Goal: Task Accomplishment & Management: Complete application form

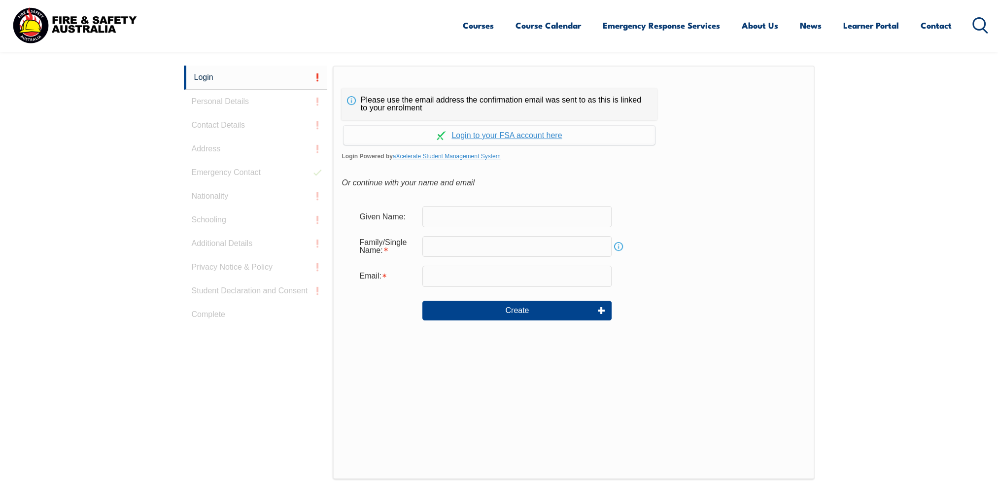
drag, startPoint x: 463, startPoint y: 209, endPoint x: 466, endPoint y: 203, distance: 6.8
click at [463, 209] on input "text" at bounding box center [517, 216] width 189 height 21
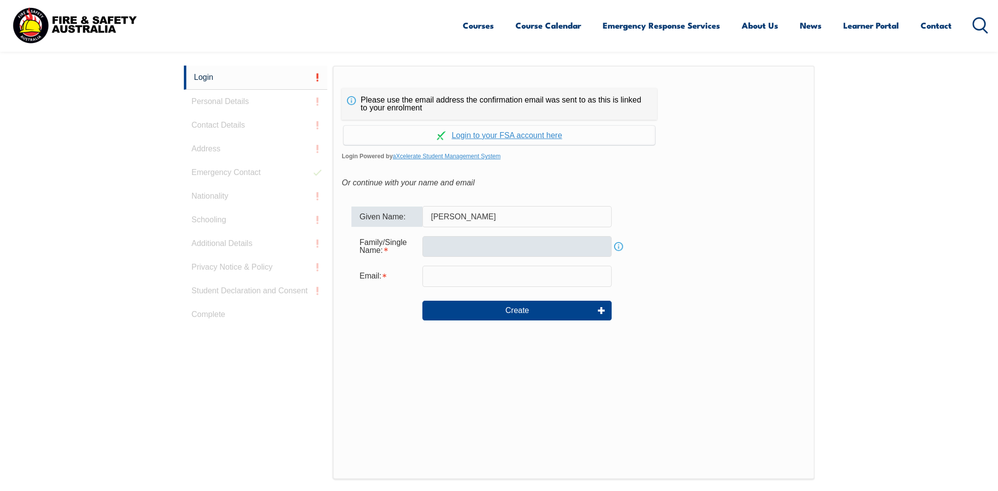
type input "[PERSON_NAME]"
click at [437, 247] on input "text" at bounding box center [517, 246] width 189 height 21
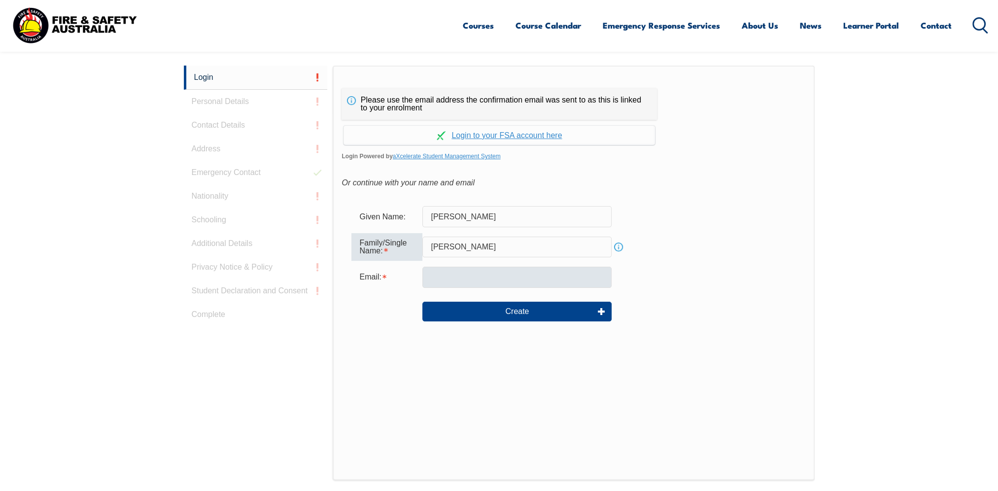
type input "[PERSON_NAME]"
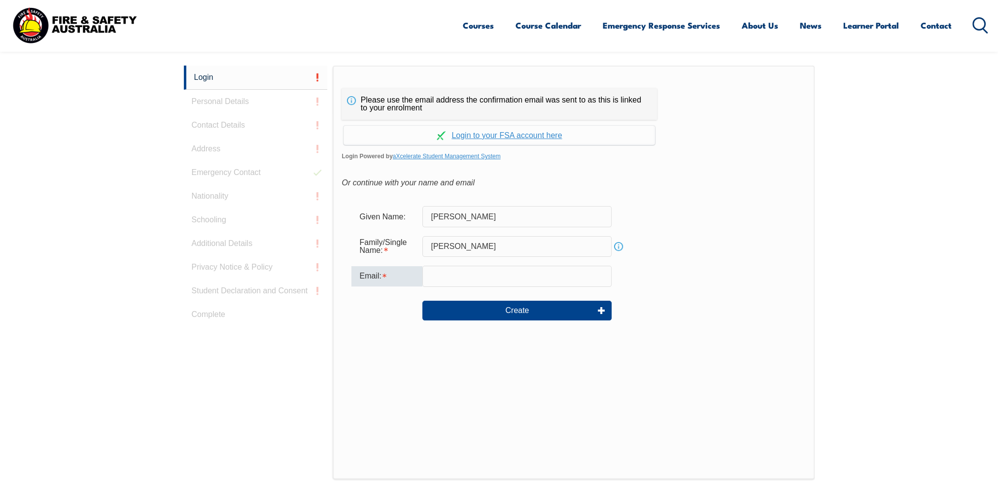
click at [487, 278] on input "email" at bounding box center [517, 276] width 189 height 21
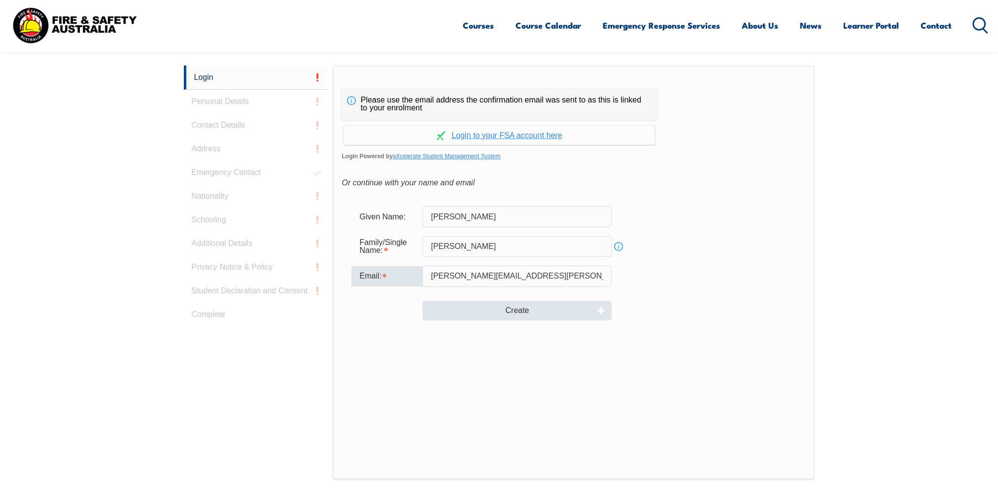
type input "[PERSON_NAME][EMAIL_ADDRESS][PERSON_NAME][DOMAIN_NAME]"
click at [516, 311] on button "Create" at bounding box center [517, 311] width 189 height 20
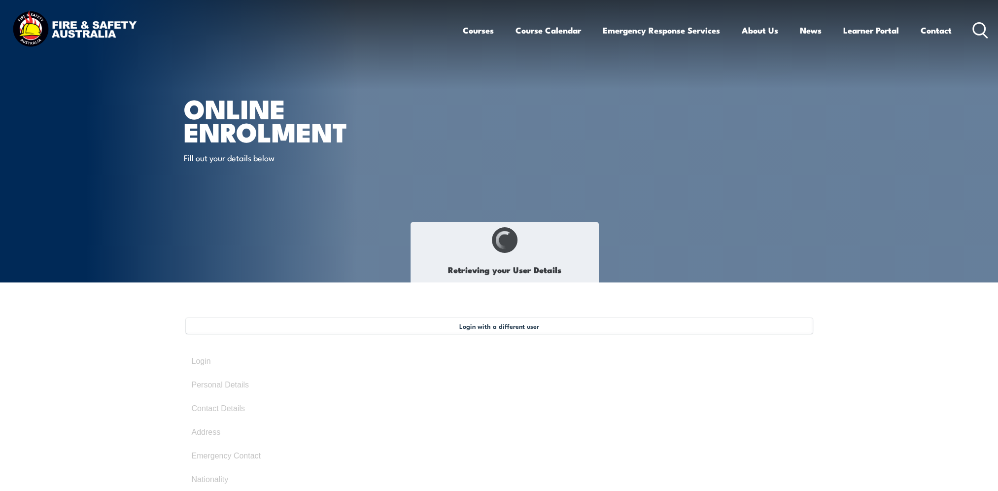
type input "[PERSON_NAME]"
type input "[DATE]"
type input "7RS4MUNVJ8"
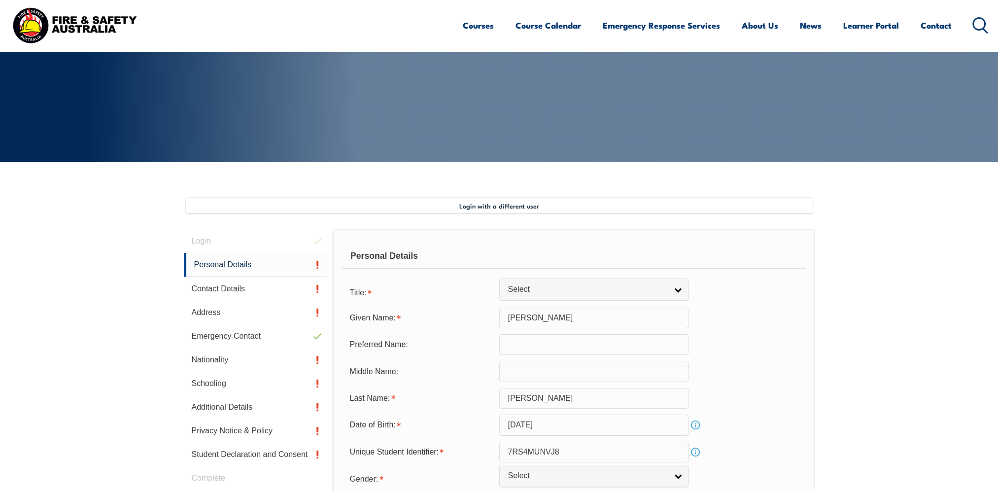
scroll to position [170, 0]
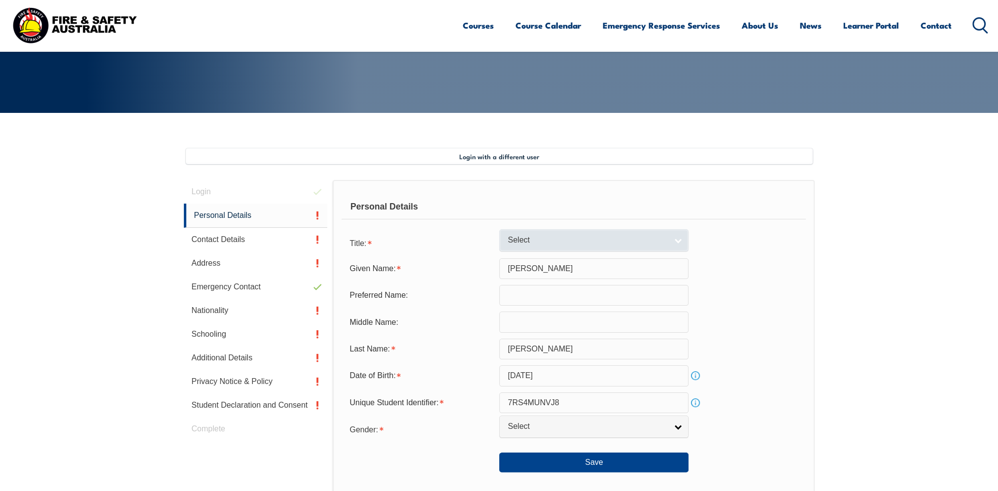
click at [684, 245] on link "Select" at bounding box center [593, 240] width 189 height 22
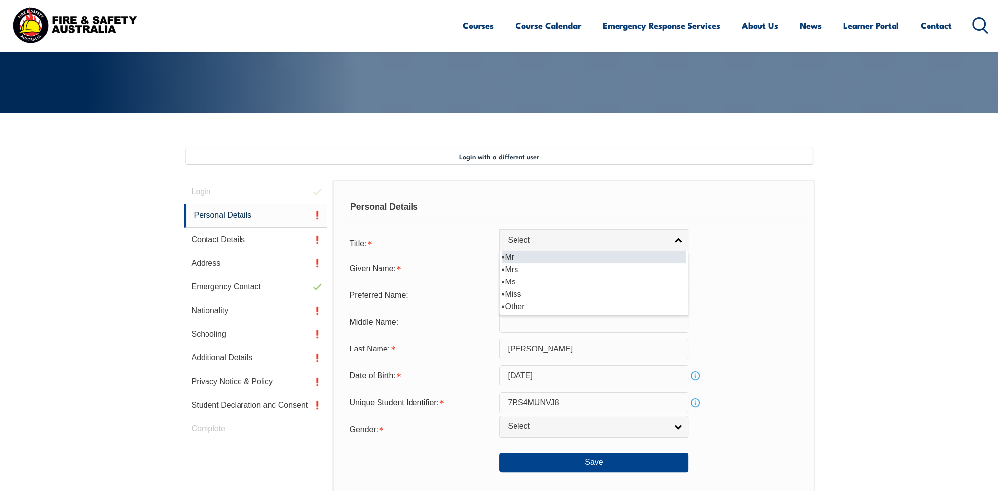
click at [606, 260] on li "Mr" at bounding box center [594, 257] width 184 height 12
select select "Mr"
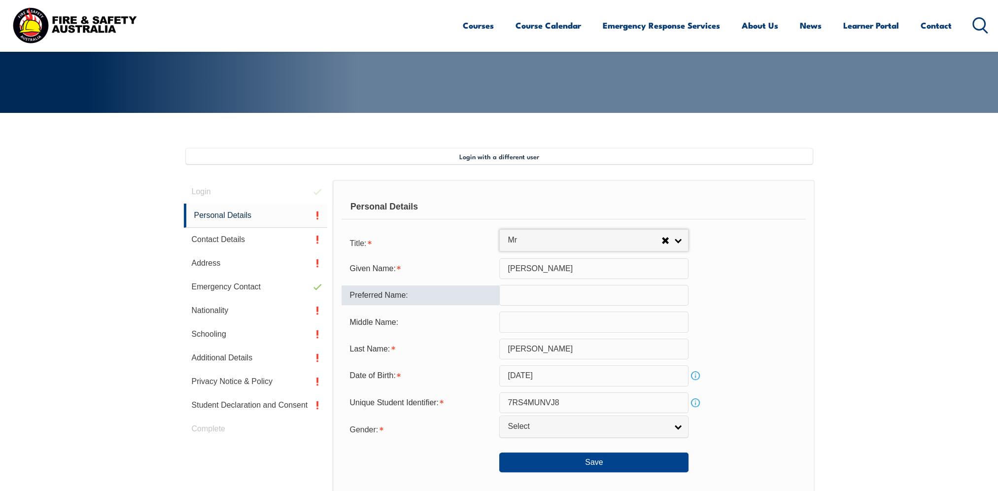
click at [588, 294] on input "text" at bounding box center [593, 295] width 189 height 21
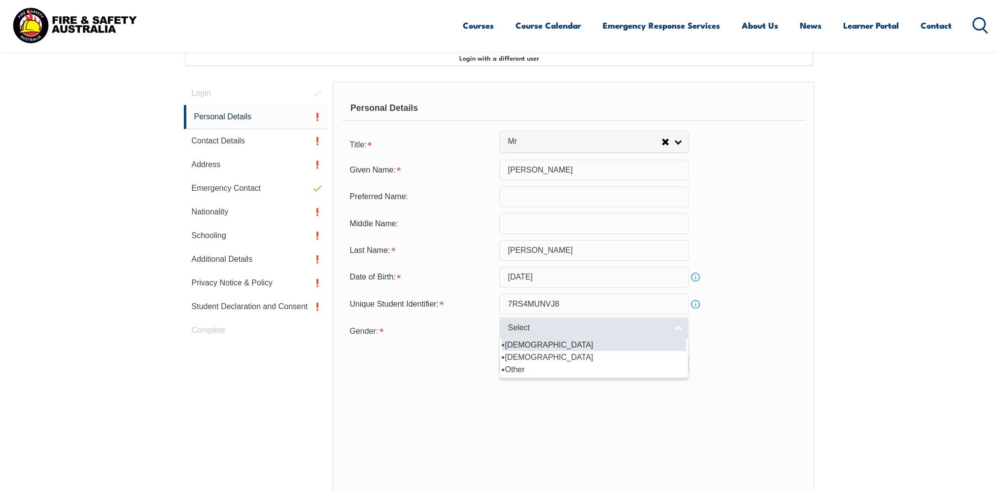
click at [680, 326] on link "Select" at bounding box center [593, 328] width 189 height 22
click at [600, 347] on li "[DEMOGRAPHIC_DATA]" at bounding box center [594, 345] width 184 height 12
select select "M"
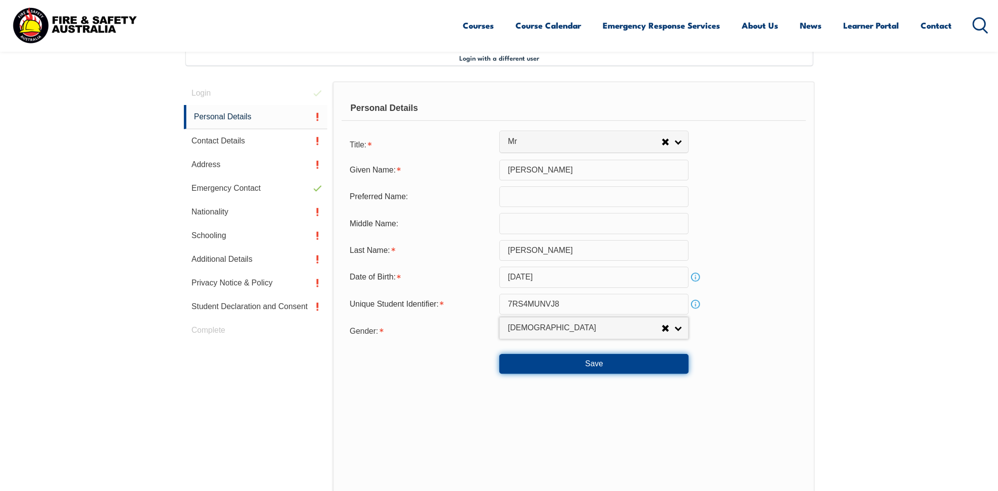
click at [577, 360] on button "Save" at bounding box center [593, 364] width 189 height 20
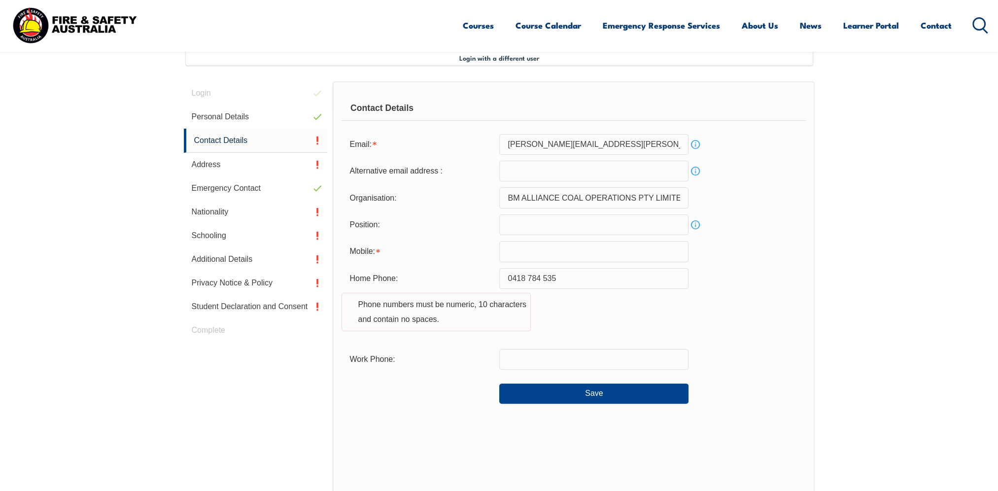
click at [544, 175] on input "email" at bounding box center [593, 171] width 189 height 21
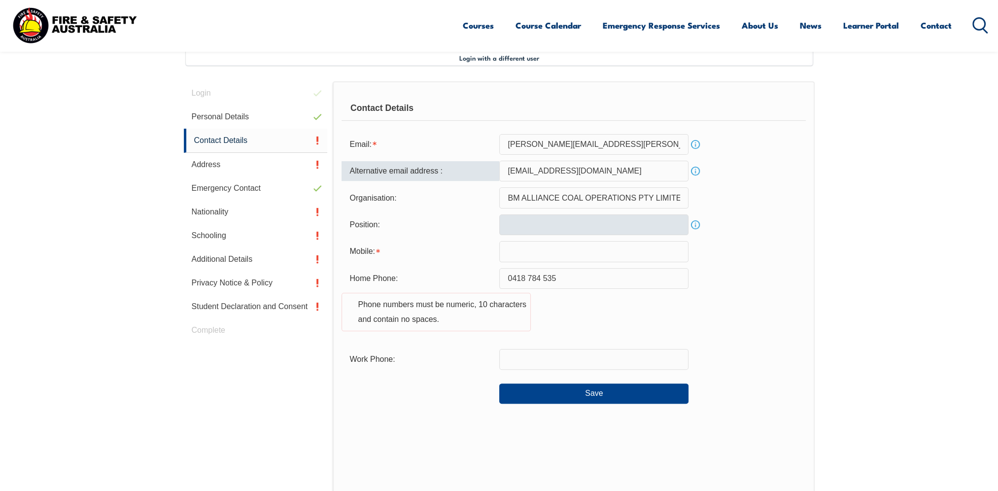
type input "bradensauer@bigpond.com"
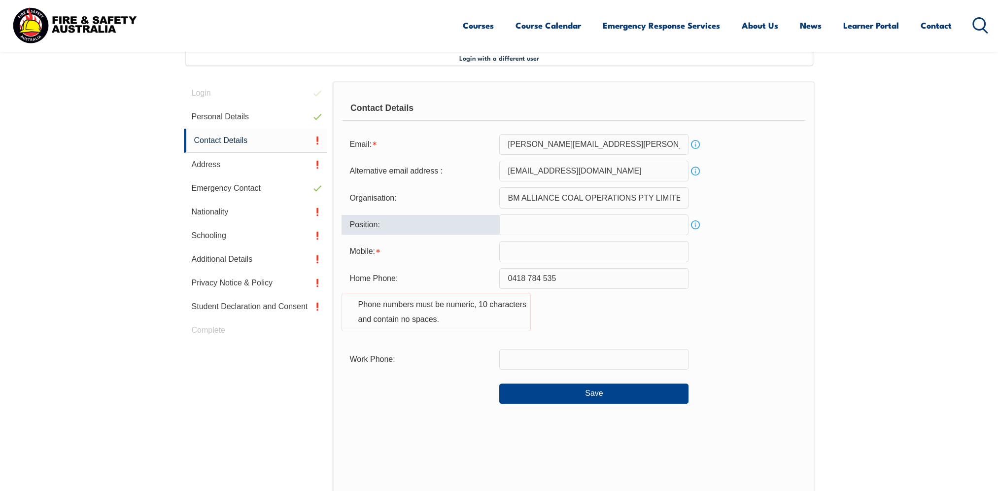
click at [599, 217] on input "text" at bounding box center [593, 224] width 189 height 21
type input "electrician"
click at [592, 253] on input "text" at bounding box center [593, 251] width 189 height 21
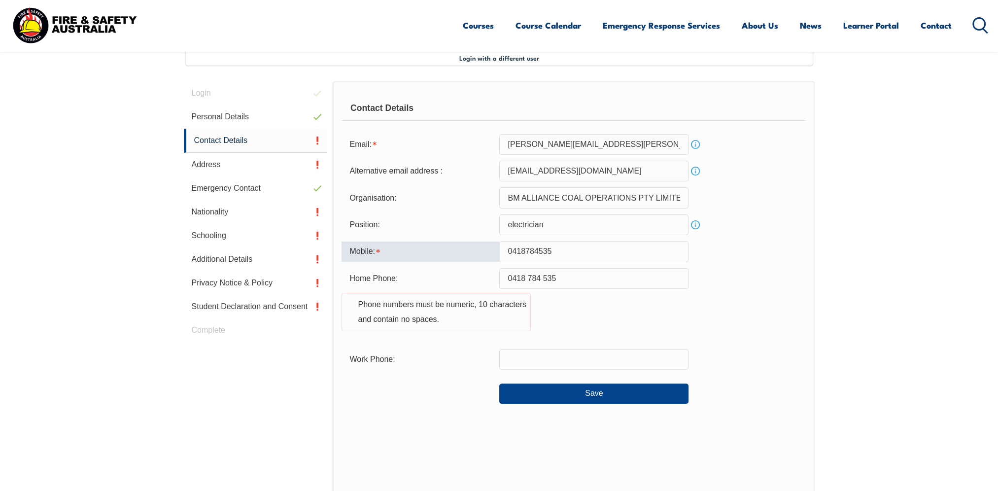
scroll to position [416, 0]
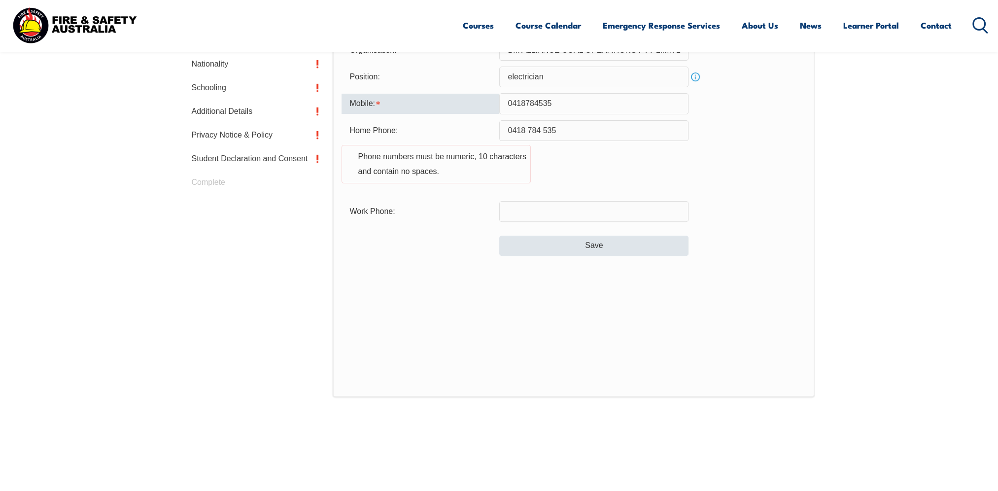
type input "0418784535"
click at [586, 243] on button "Save" at bounding box center [593, 246] width 189 height 20
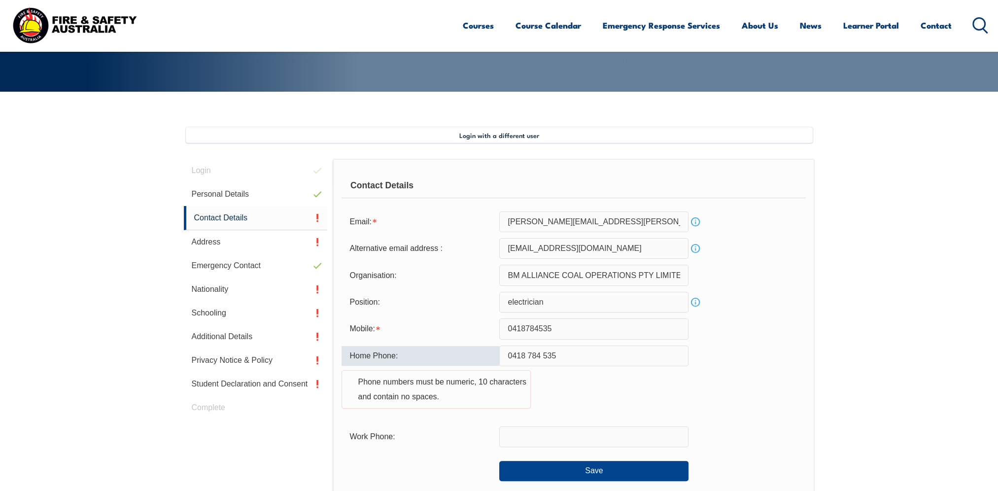
scroll to position [240, 0]
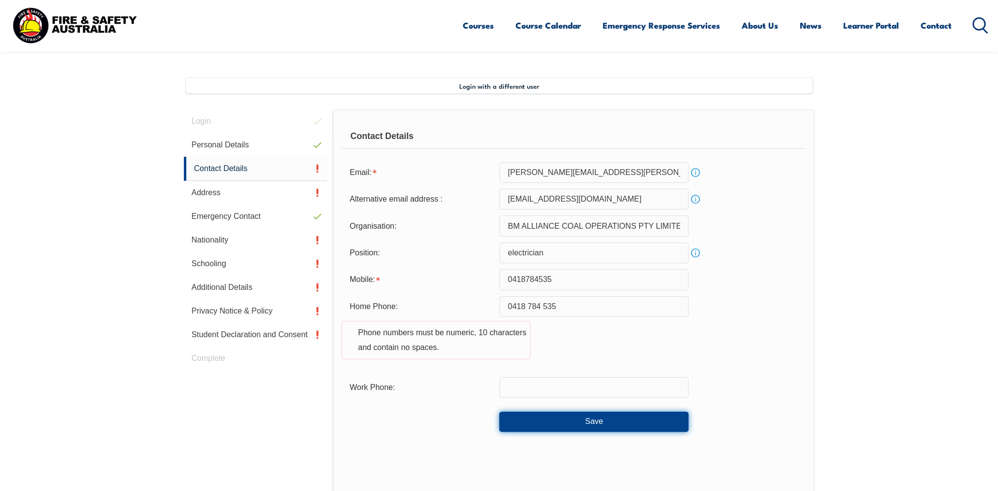
click at [596, 420] on button "Save" at bounding box center [593, 422] width 189 height 20
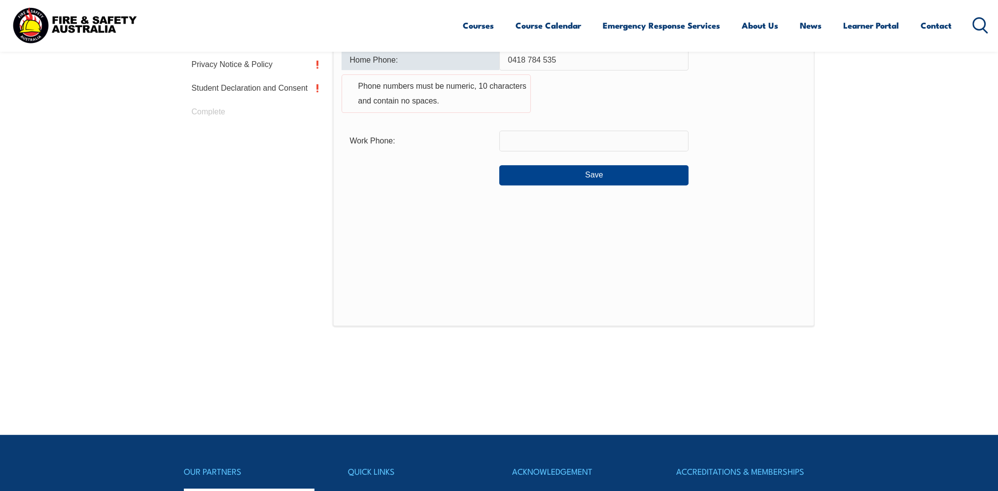
scroll to position [339, 0]
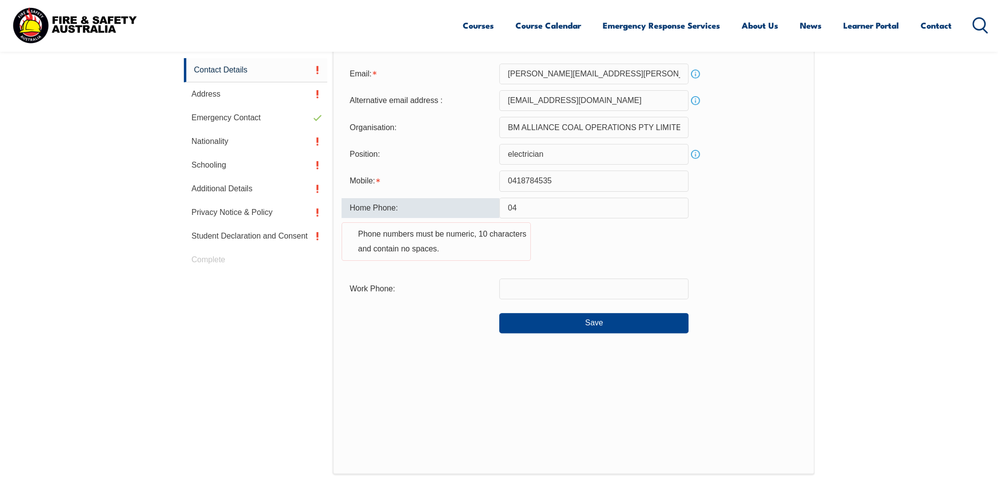
type input "0"
click at [574, 322] on button "Save" at bounding box center [593, 323] width 189 height 20
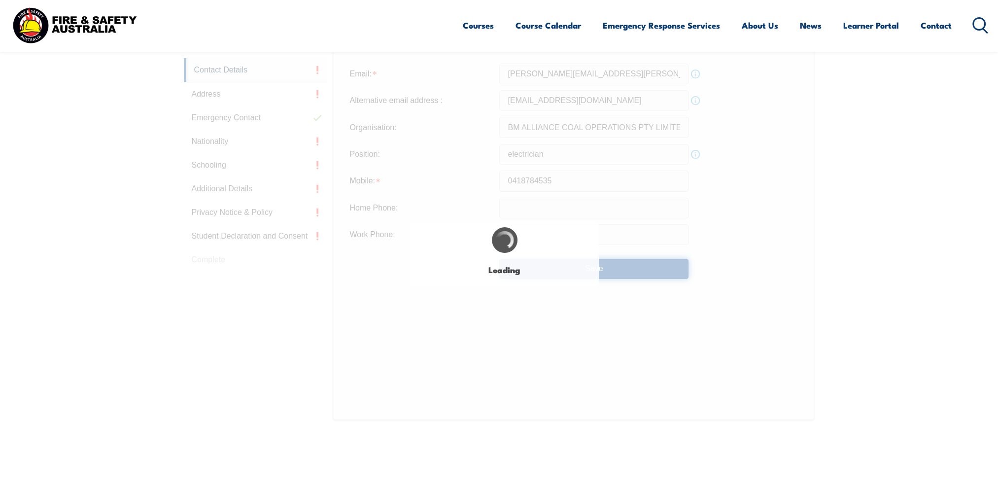
type input "0418 784 535"
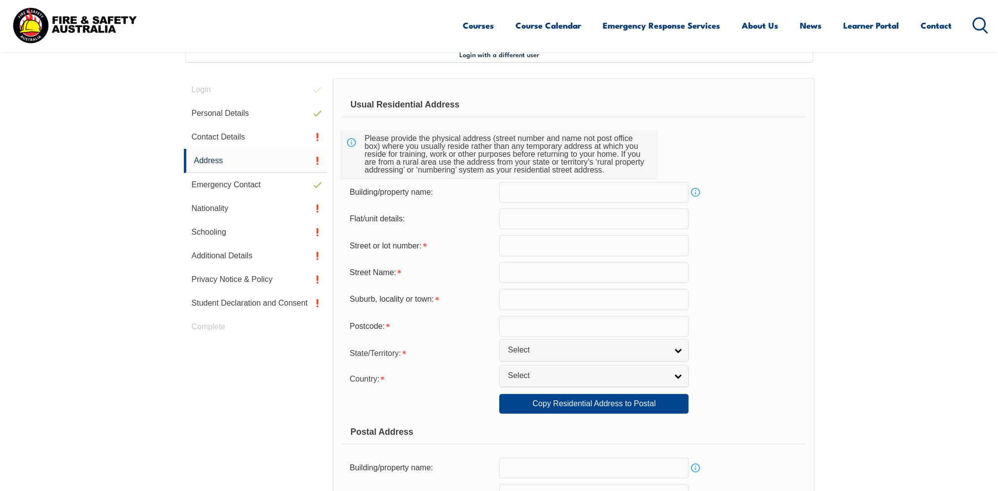
scroll to position [268, 0]
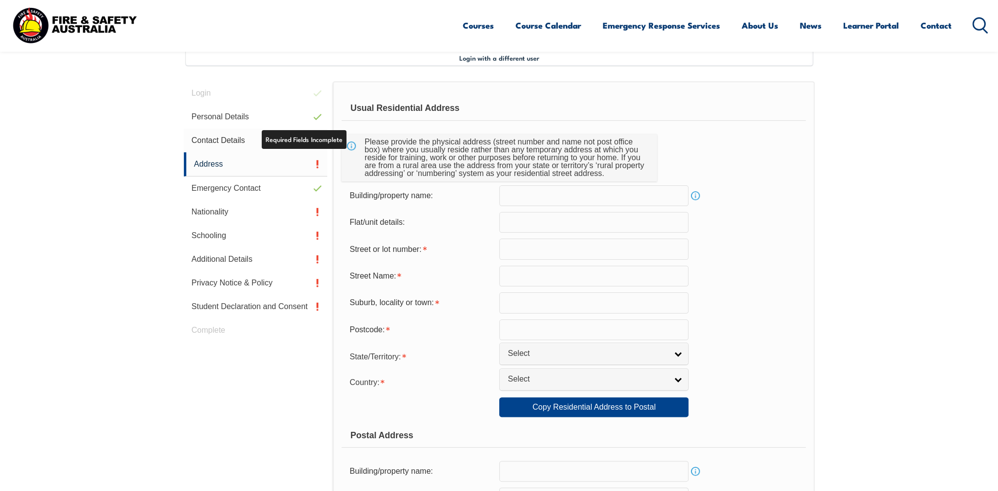
click at [213, 140] on link "Contact Details" at bounding box center [256, 141] width 144 height 24
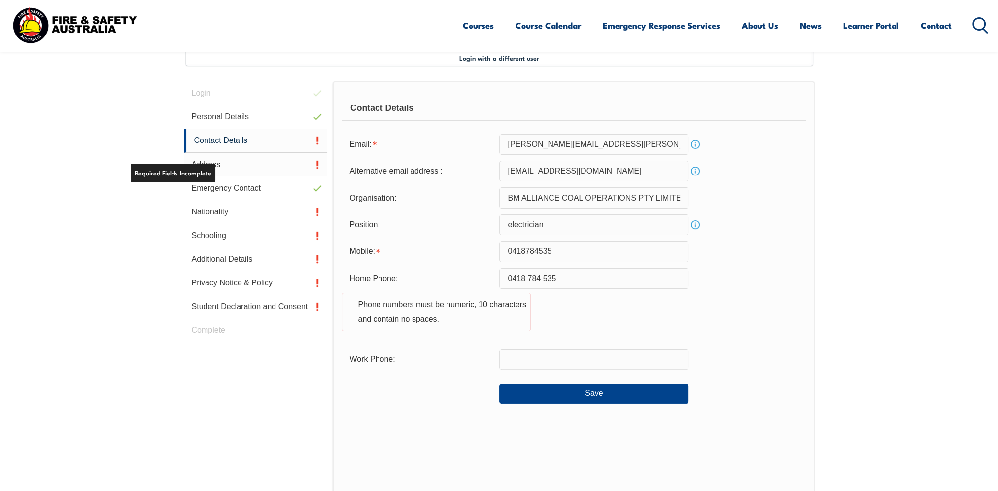
click at [215, 162] on link "Address" at bounding box center [256, 165] width 144 height 24
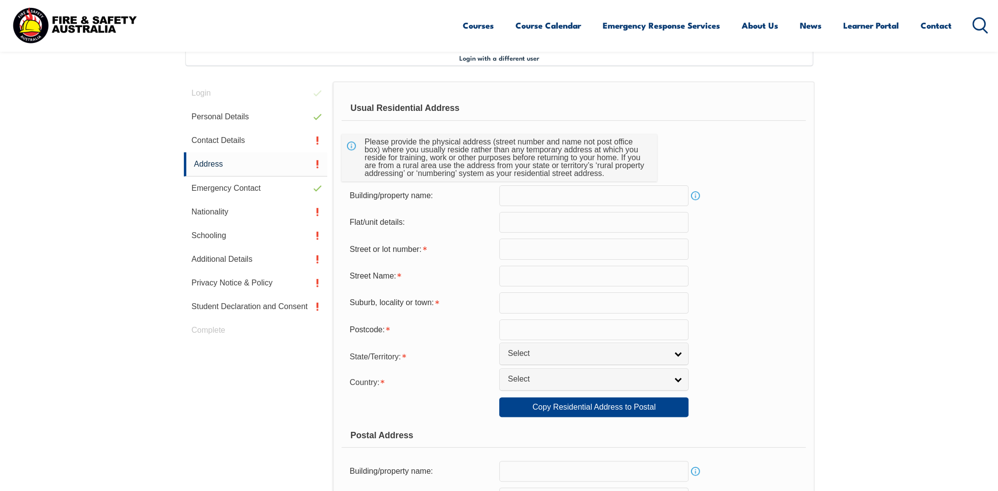
click at [513, 248] on input "text" at bounding box center [593, 249] width 189 height 21
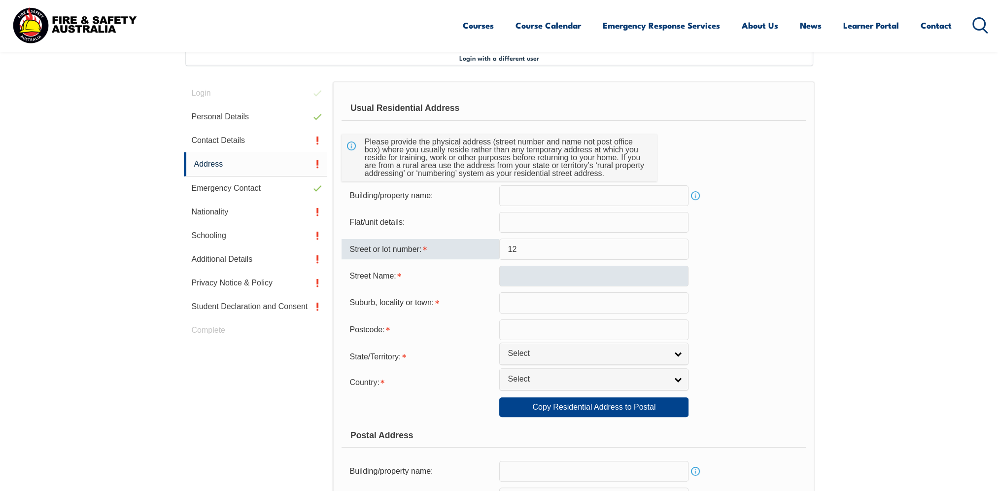
type input "12"
click at [511, 279] on input "text" at bounding box center [593, 276] width 189 height 21
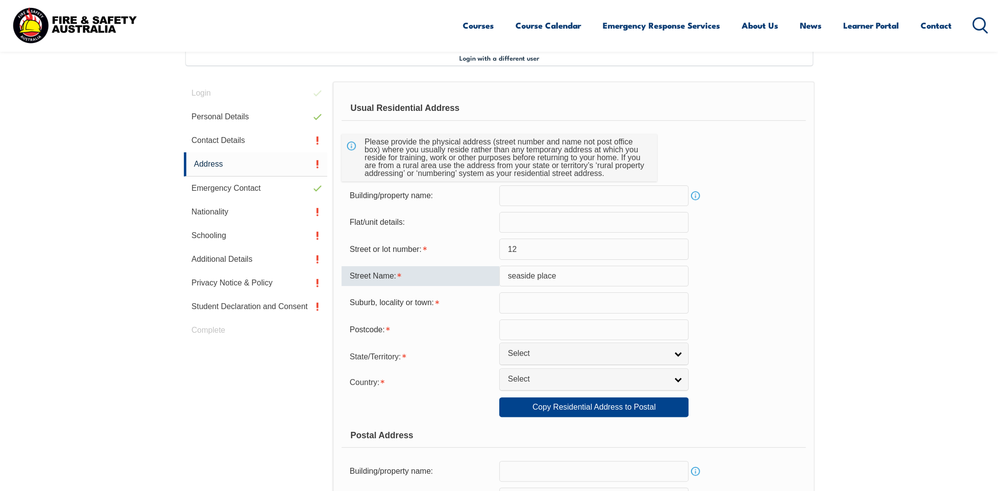
type input "seaside place"
click at [526, 314] on form "Usual Residential Address Please provide the physical address (street number an…" at bounding box center [574, 412] width 464 height 632
click at [527, 307] on input "text" at bounding box center [593, 302] width 189 height 21
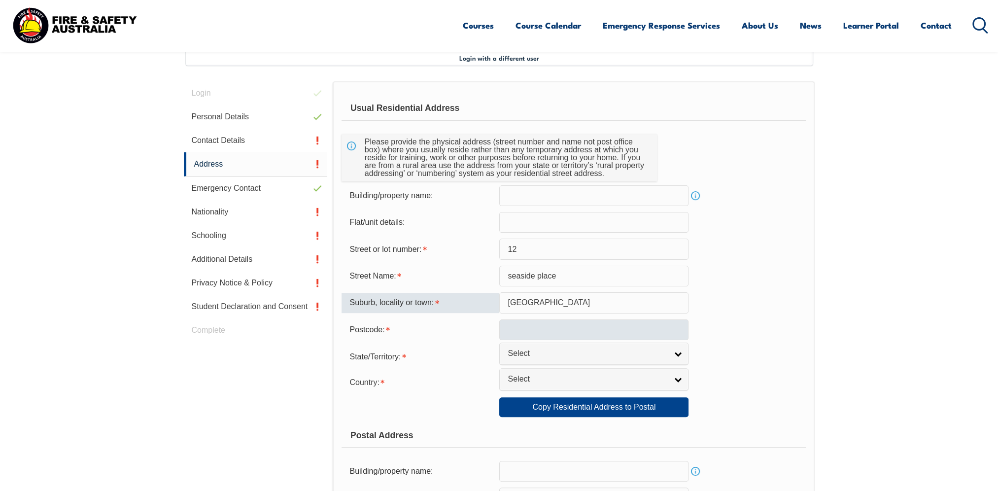
type input "blacks beach"
click at [503, 324] on input "text" at bounding box center [593, 329] width 189 height 21
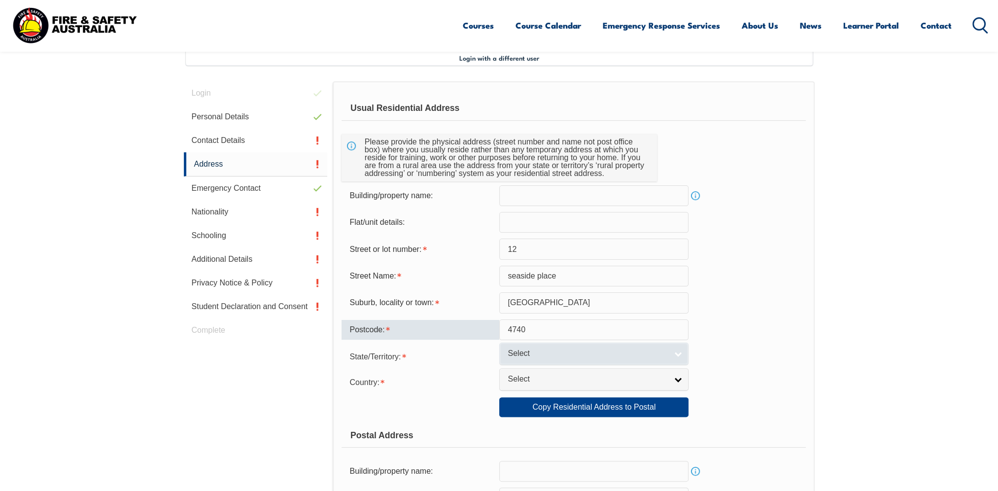
type input "4740"
click at [684, 351] on link "Select" at bounding box center [593, 354] width 189 height 22
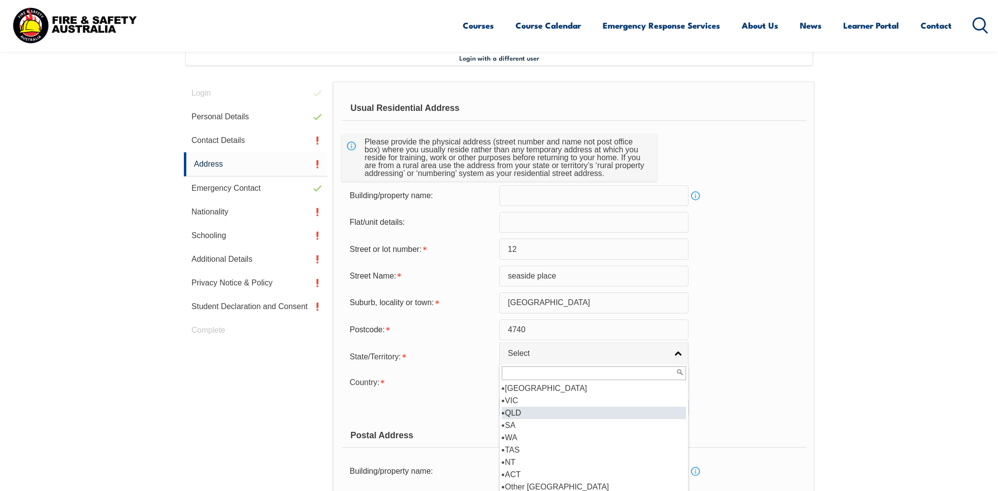
click at [569, 410] on li "QLD" at bounding box center [594, 413] width 184 height 12
select select "QLD"
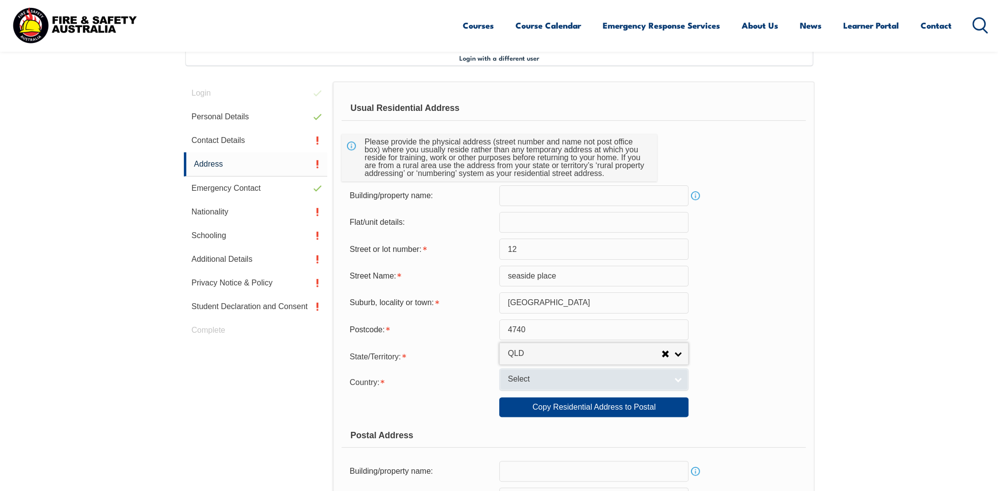
click at [677, 377] on link "Select" at bounding box center [593, 379] width 189 height 22
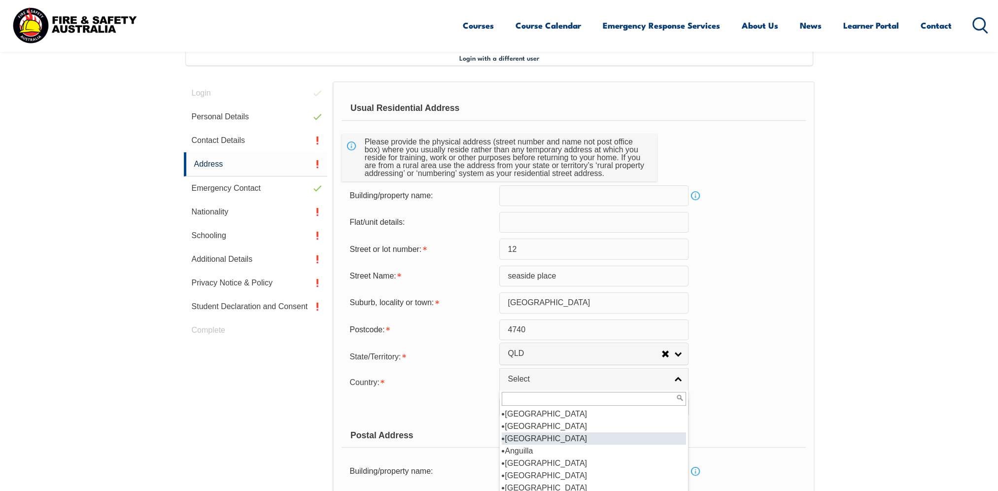
scroll to position [148, 0]
click at [528, 425] on li "[GEOGRAPHIC_DATA]" at bounding box center [594, 426] width 184 height 12
select select "1101"
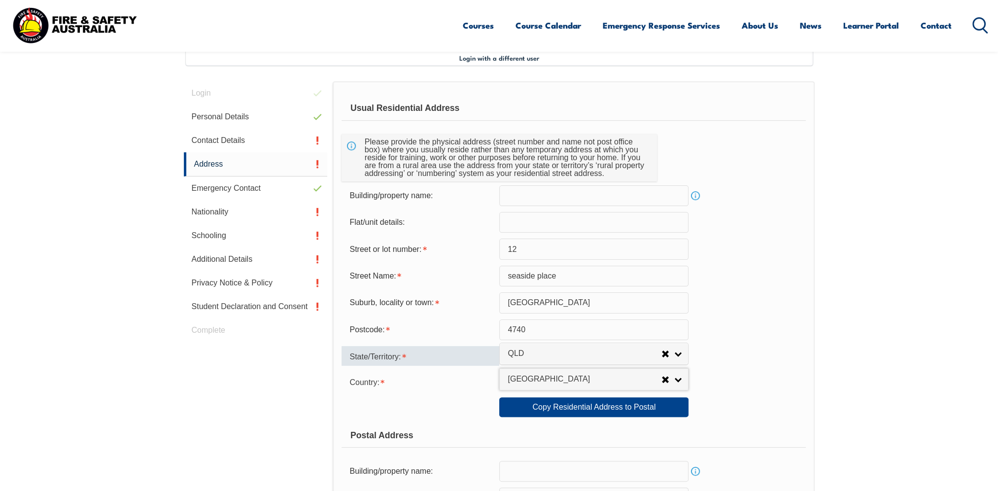
scroll to position [367, 0]
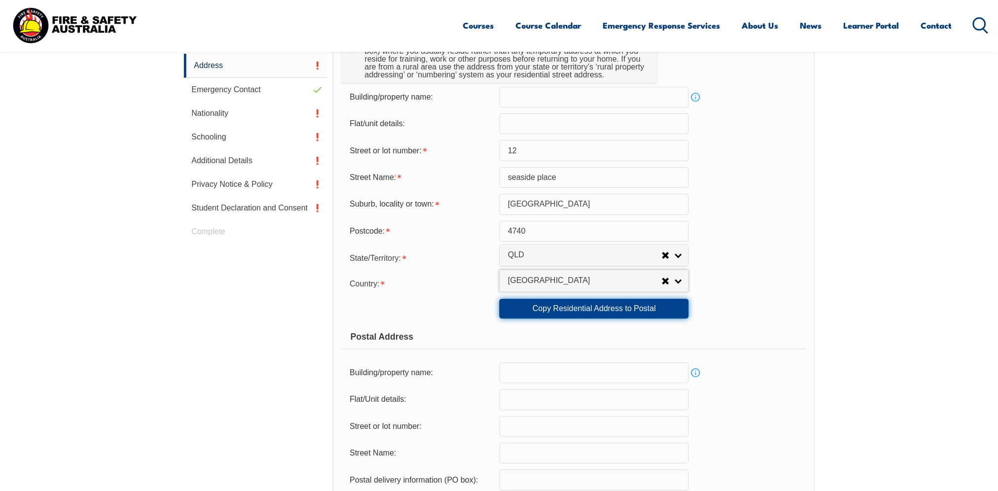
click at [628, 311] on link "Copy Residential Address to Postal" at bounding box center [593, 309] width 189 height 20
type input "12"
type input "seaside place"
type input "blacks beach"
select select "QLD"
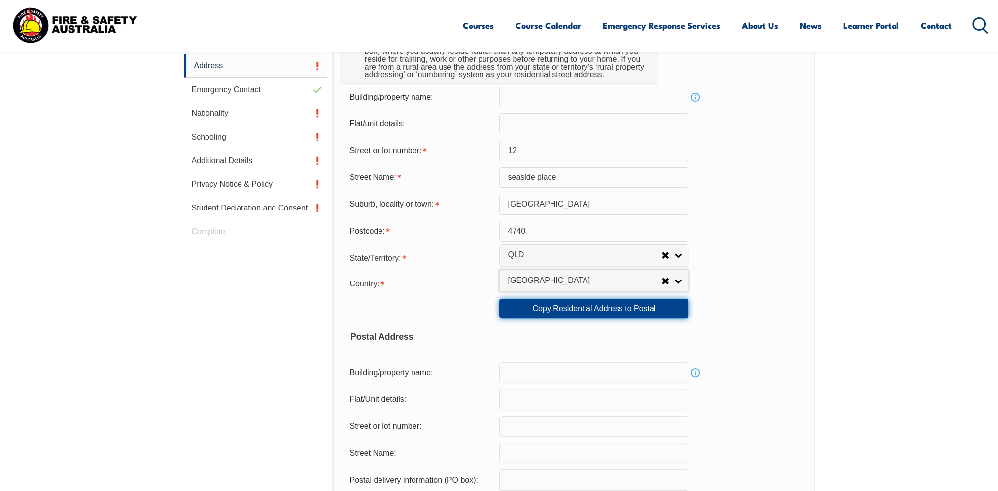
type input "4740"
select select "1101"
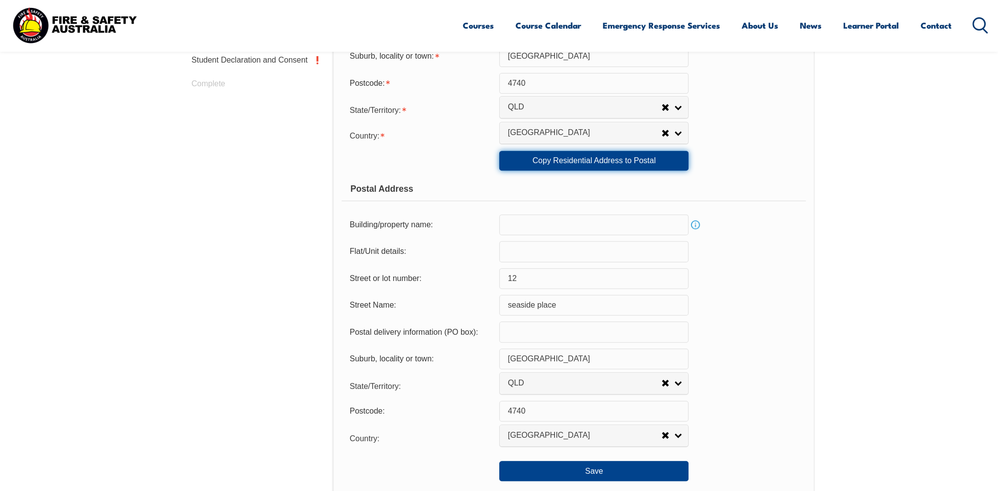
scroll to position [663, 0]
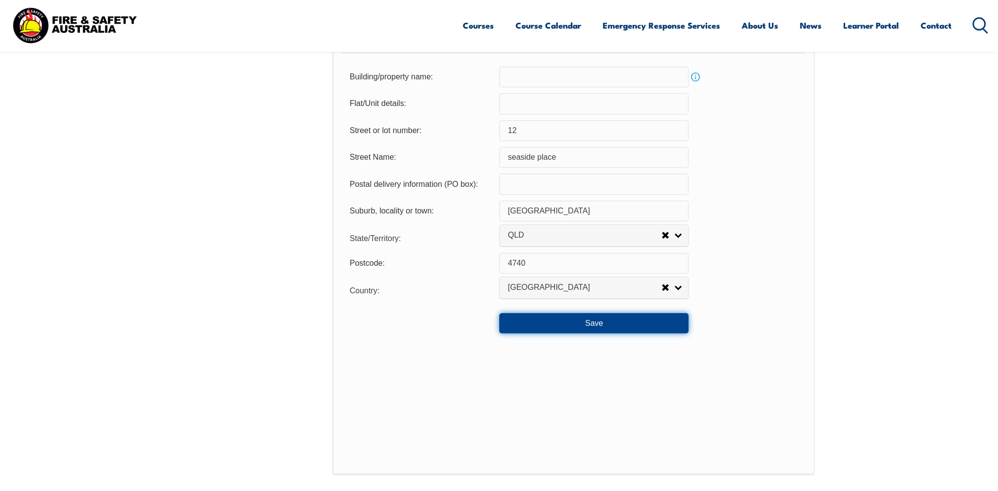
click at [611, 323] on button "Save" at bounding box center [593, 323] width 189 height 20
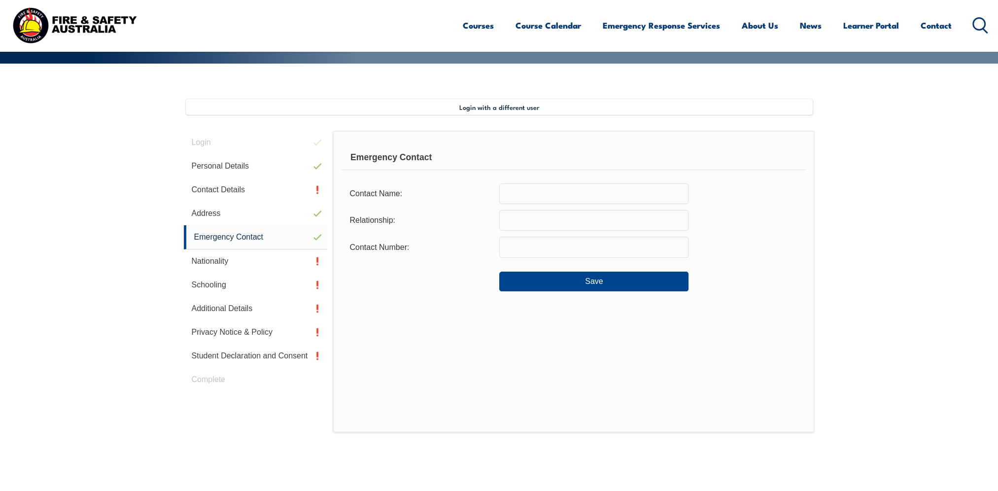
scroll to position [120, 0]
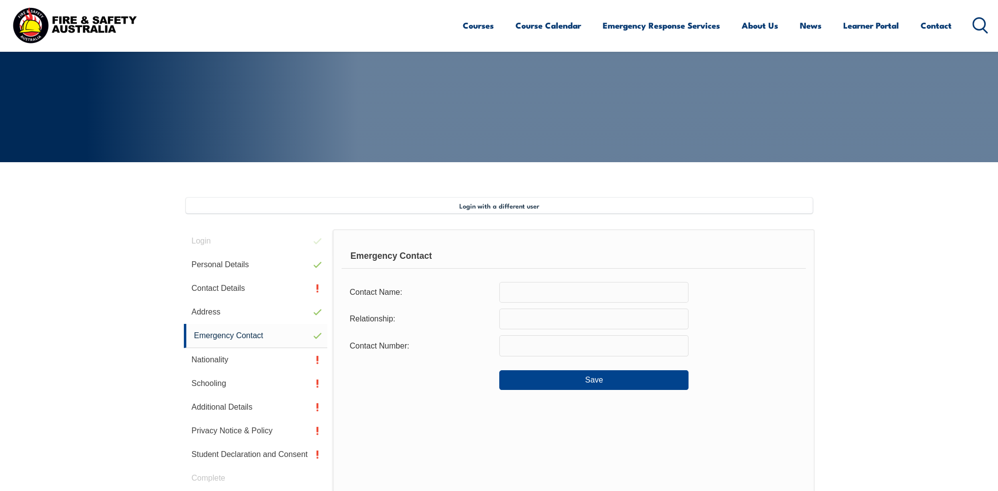
click at [515, 292] on input "text" at bounding box center [593, 292] width 189 height 21
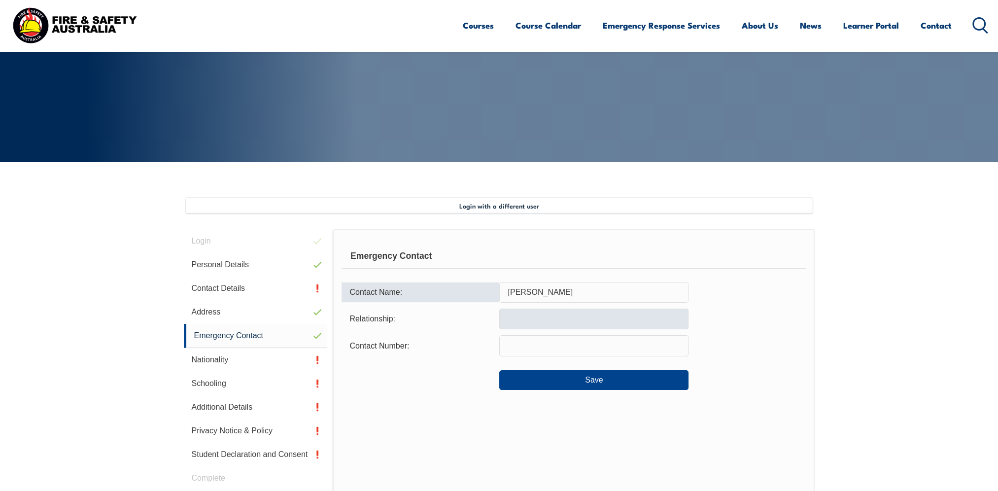
type input "haylee sauer"
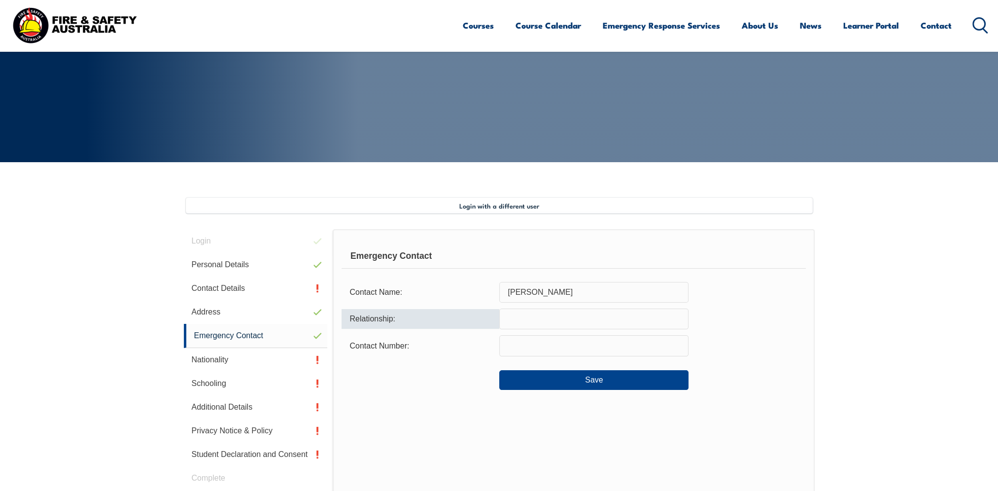
click at [507, 321] on input "text" at bounding box center [593, 319] width 189 height 21
type input "wife"
click at [522, 346] on input "text" at bounding box center [593, 345] width 189 height 21
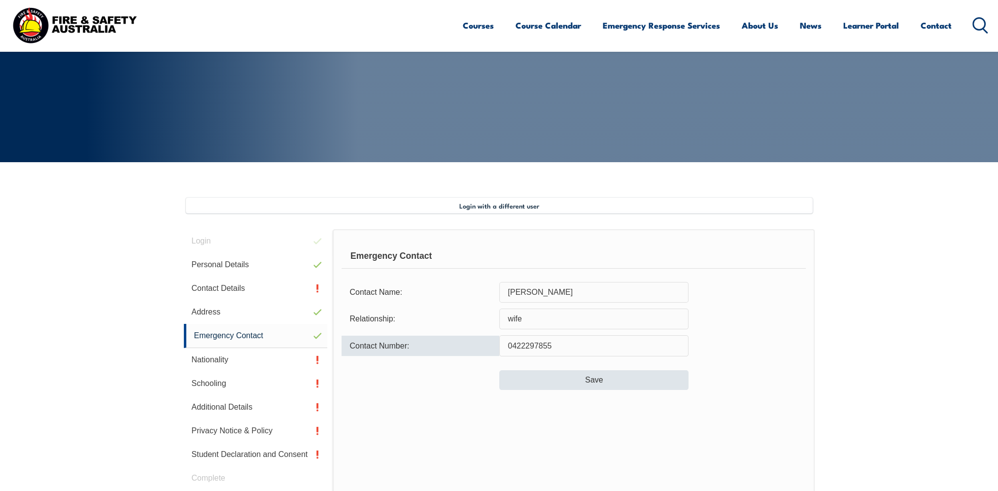
type input "0422297855"
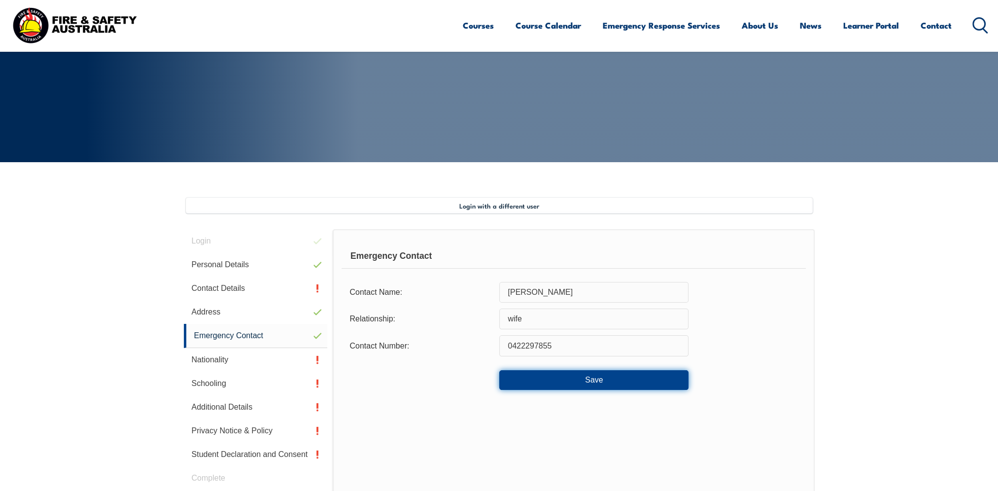
click at [592, 380] on button "Save" at bounding box center [593, 380] width 189 height 20
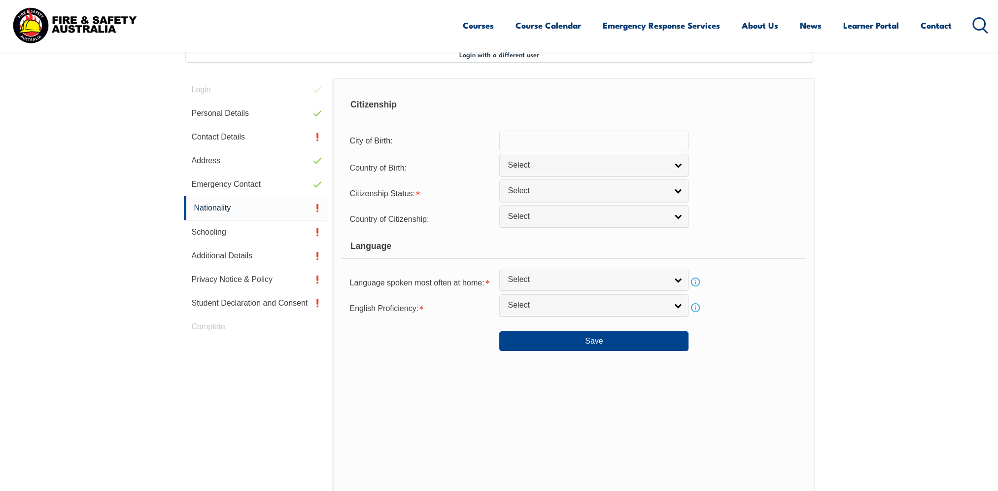
scroll to position [268, 0]
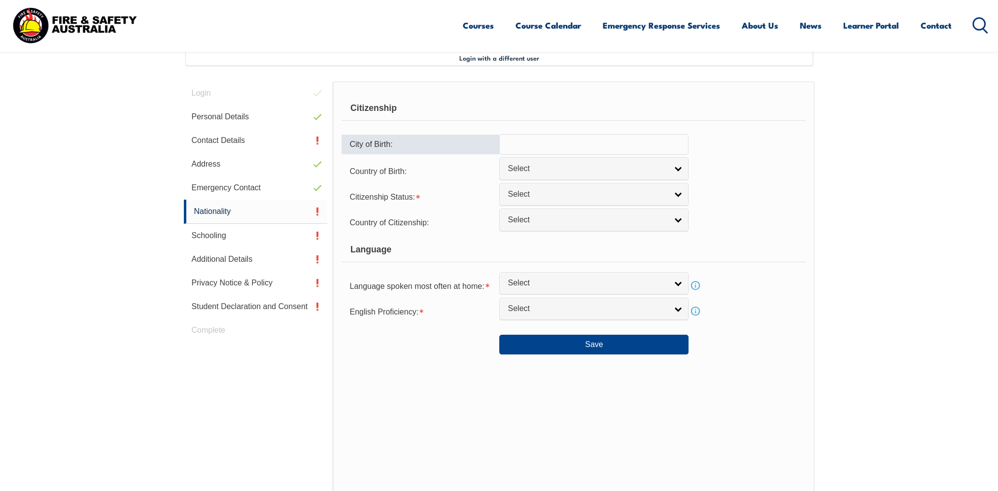
click at [523, 139] on input "text" at bounding box center [593, 144] width 189 height 21
type input "maryborough"
click at [674, 170] on link "Select" at bounding box center [593, 168] width 189 height 22
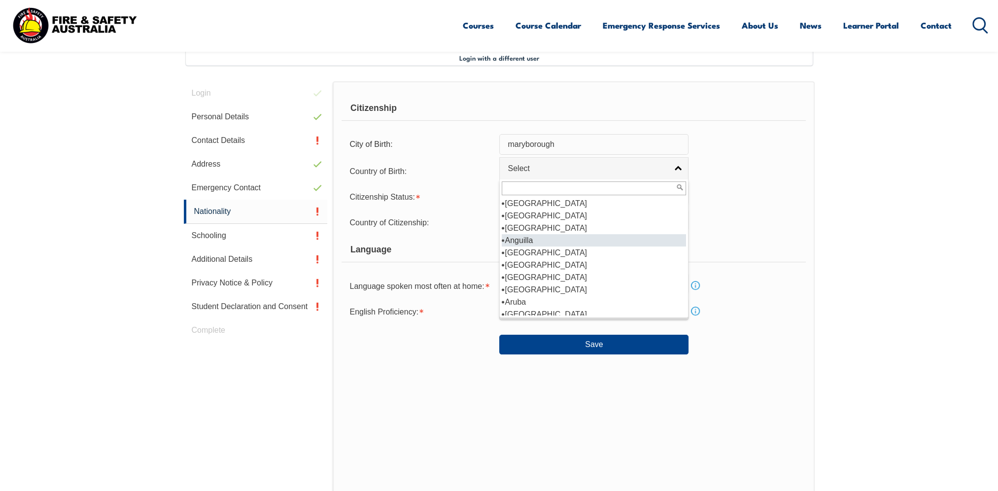
scroll to position [99, 0]
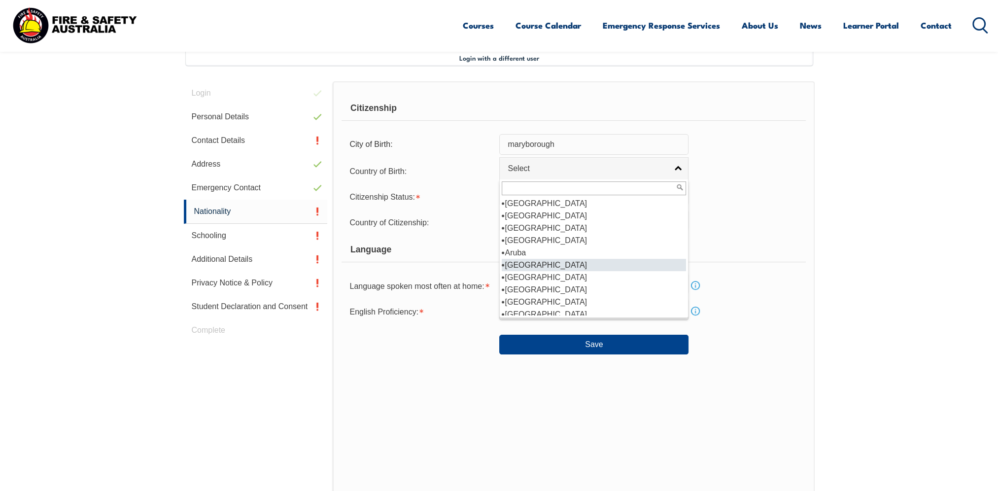
click at [524, 264] on li "[GEOGRAPHIC_DATA]" at bounding box center [594, 265] width 184 height 12
select select "1101"
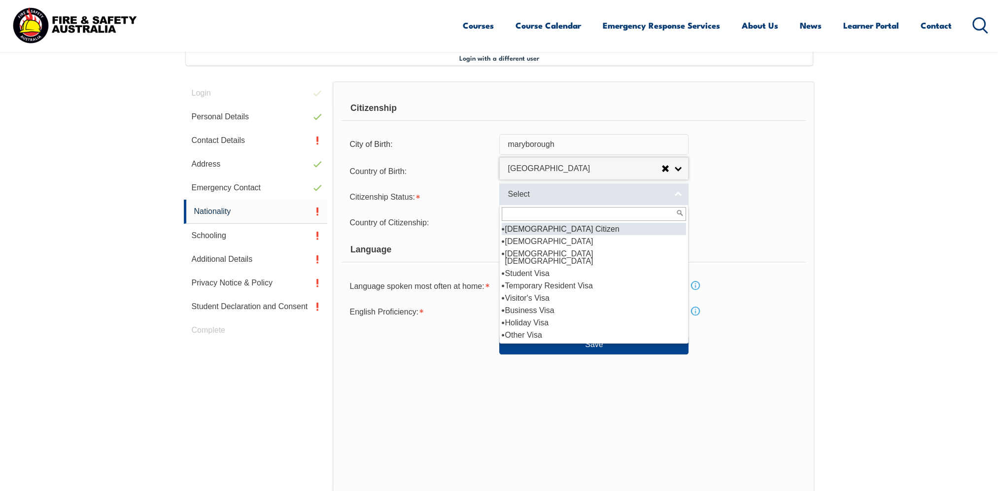
click at [673, 193] on link "Select" at bounding box center [593, 194] width 189 height 22
click at [560, 233] on li "[DEMOGRAPHIC_DATA] Citizen" at bounding box center [594, 229] width 184 height 12
select select "1"
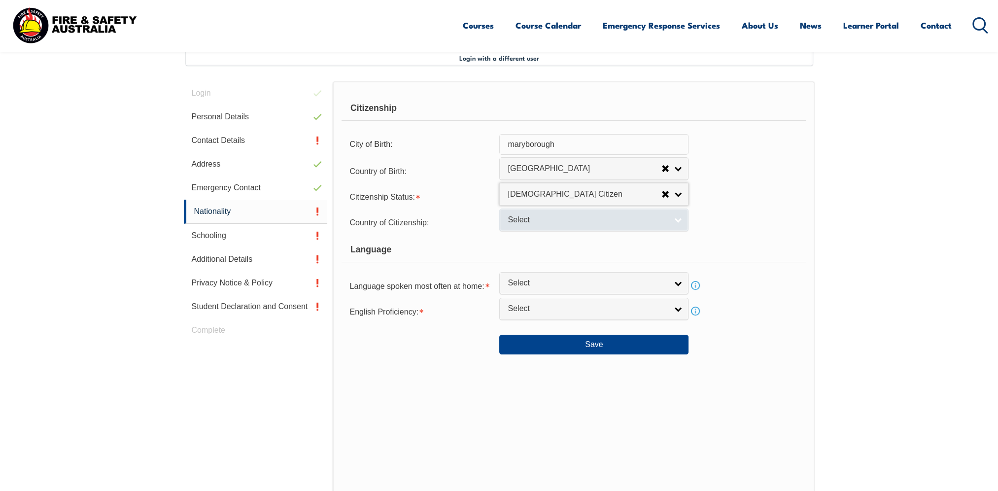
click at [676, 219] on link "Select" at bounding box center [593, 220] width 189 height 22
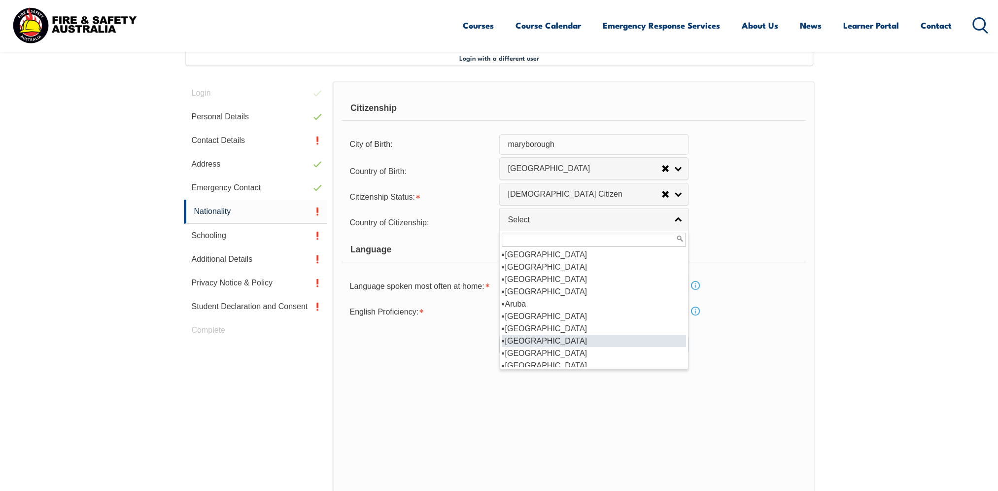
scroll to position [148, 0]
click at [548, 270] on li "[GEOGRAPHIC_DATA]" at bounding box center [594, 267] width 184 height 12
select select "1101"
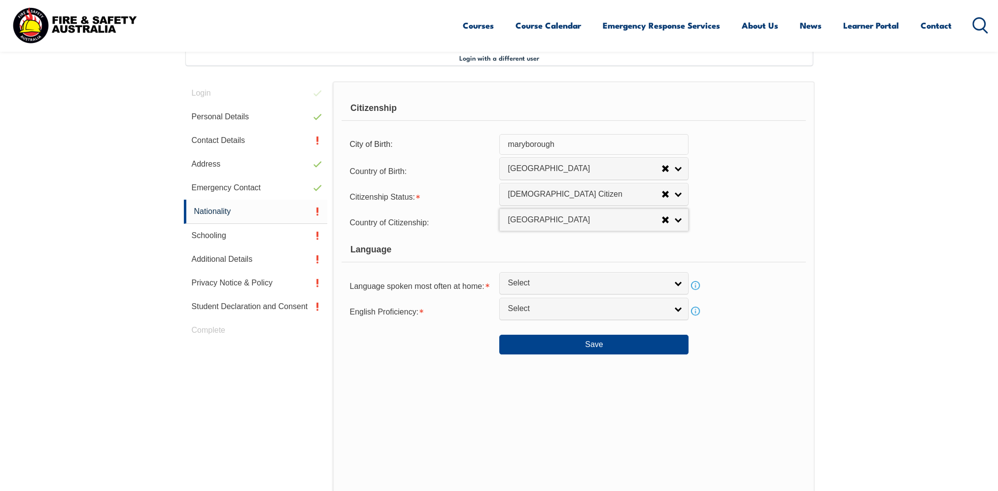
scroll to position [317, 0]
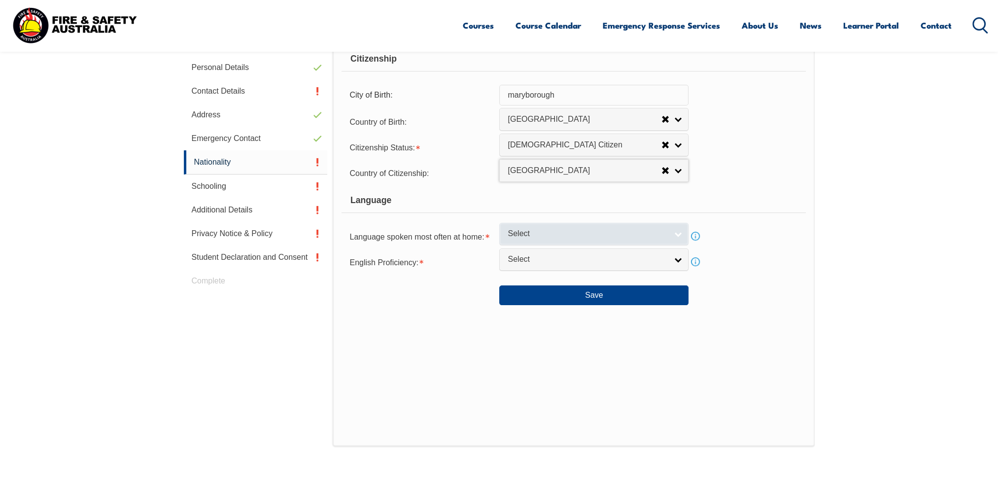
click at [676, 233] on link "Select" at bounding box center [593, 234] width 189 height 22
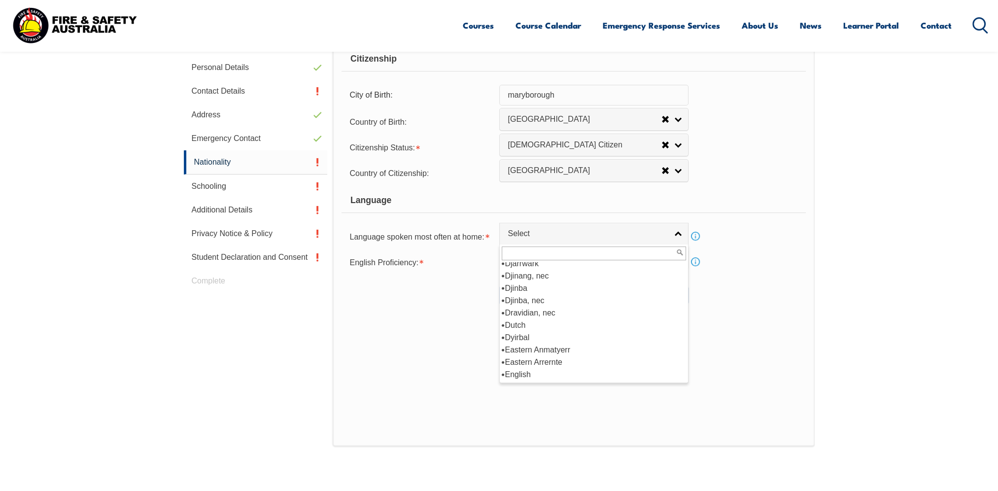
scroll to position [1146, 0]
click at [528, 359] on li "English" at bounding box center [594, 362] width 184 height 12
select select "1201"
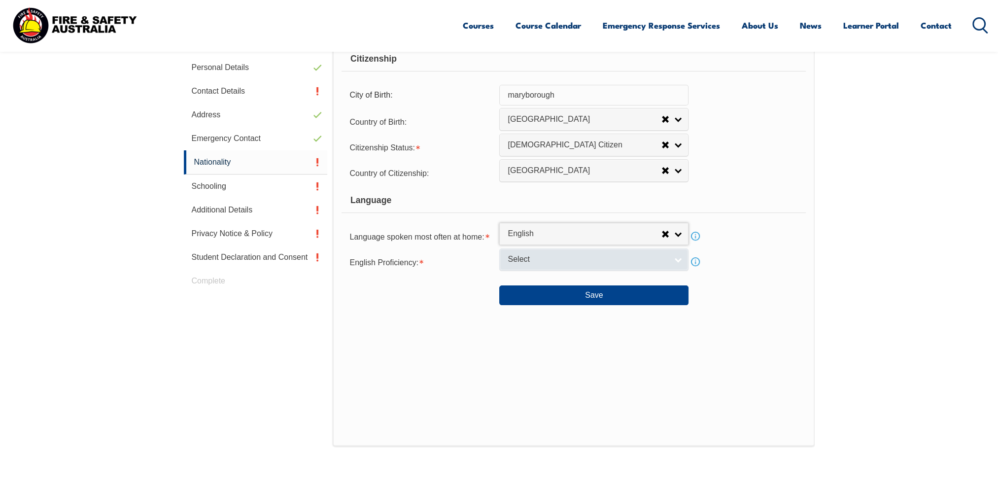
click at [677, 257] on link "Select" at bounding box center [593, 259] width 189 height 22
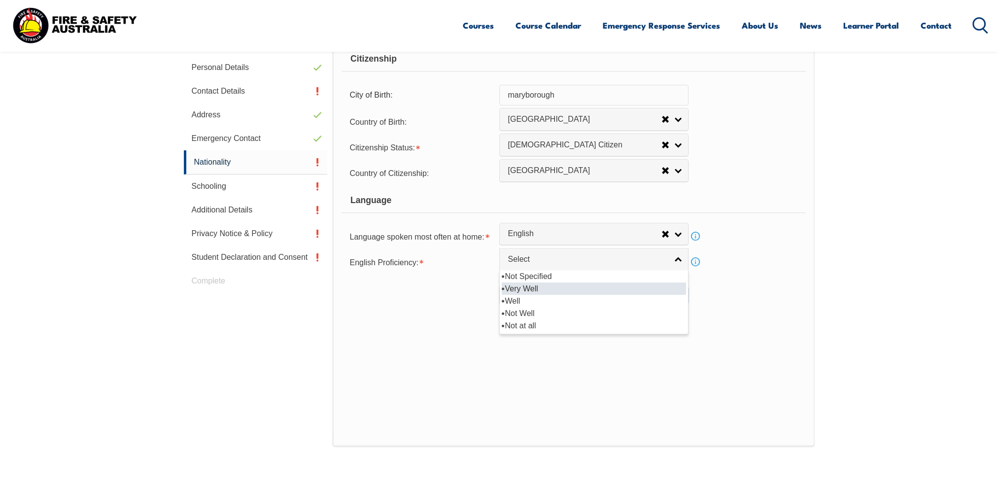
click at [530, 289] on li "Very Well" at bounding box center [594, 288] width 184 height 12
select select "1"
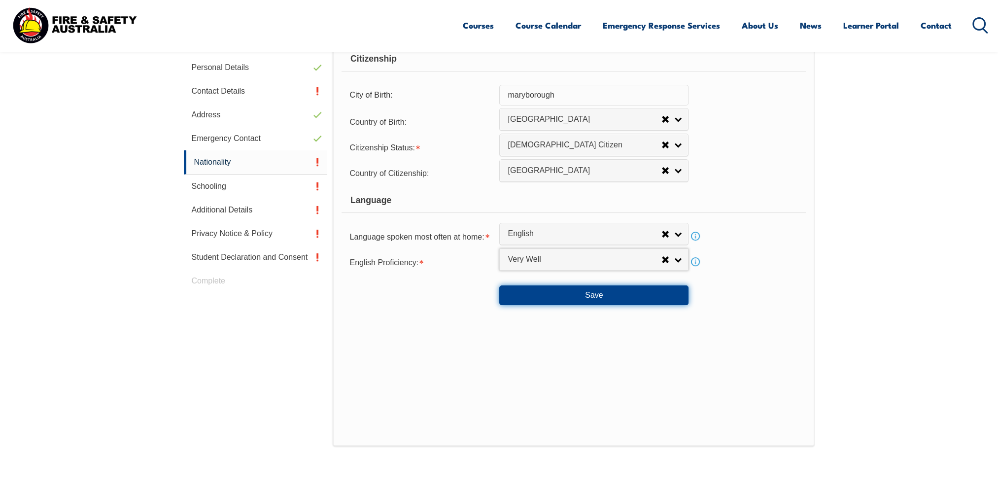
click at [590, 296] on button "Save" at bounding box center [593, 295] width 189 height 20
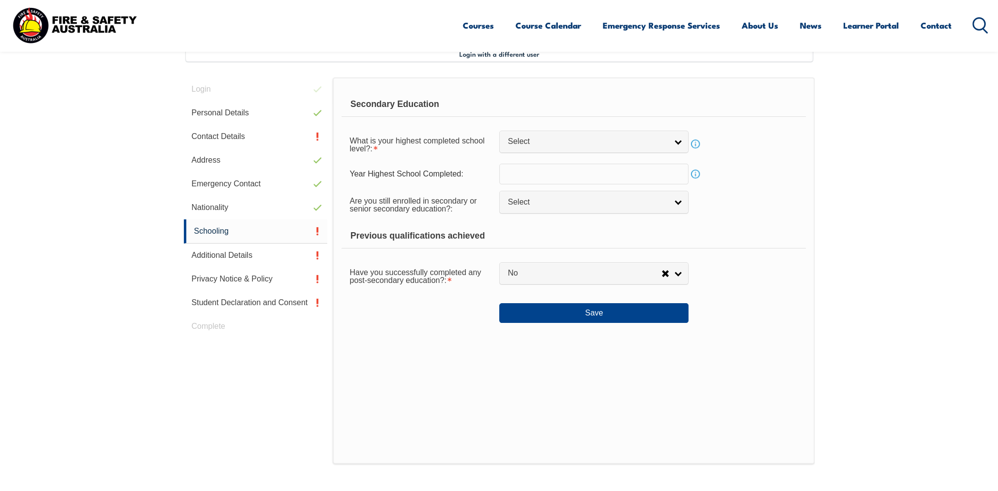
scroll to position [268, 0]
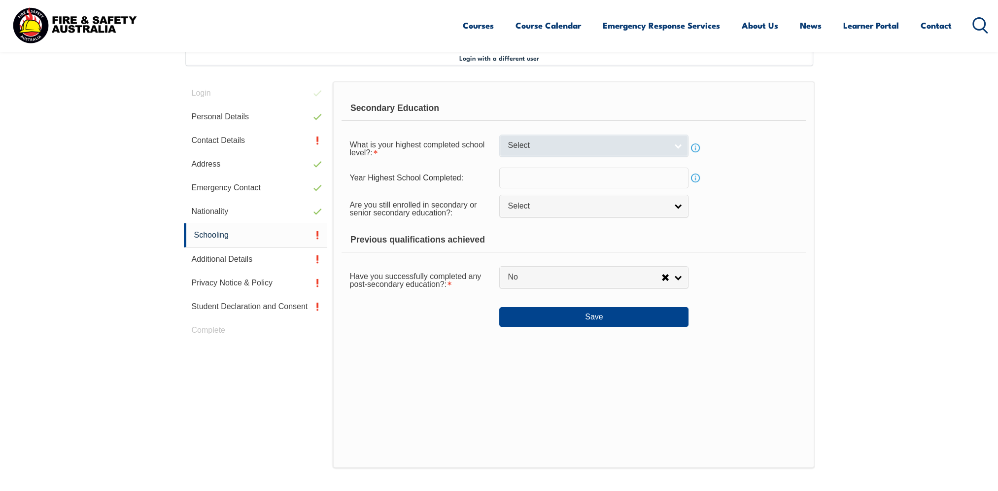
click at [681, 144] on link "Select" at bounding box center [593, 146] width 189 height 22
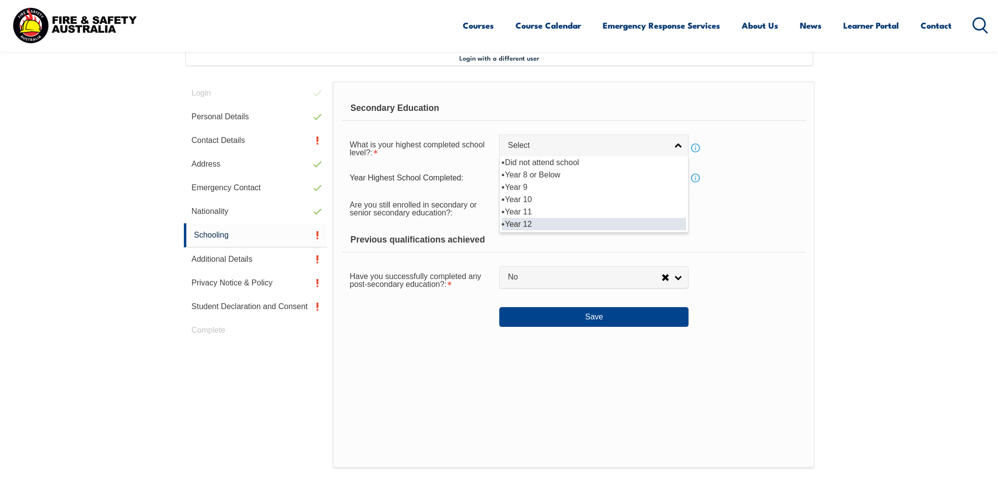
click at [538, 228] on li "Year 12" at bounding box center [594, 224] width 184 height 12
select select "12"
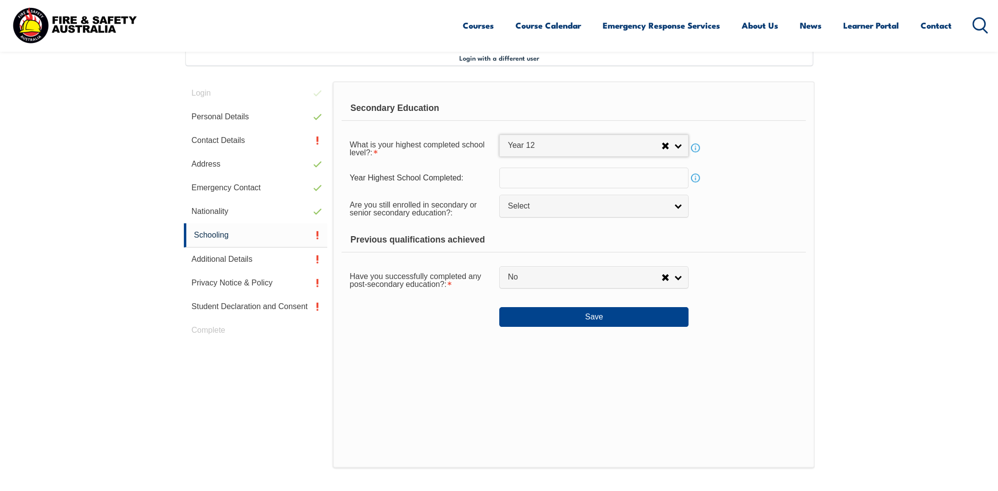
click at [560, 180] on input "text" at bounding box center [593, 178] width 189 height 21
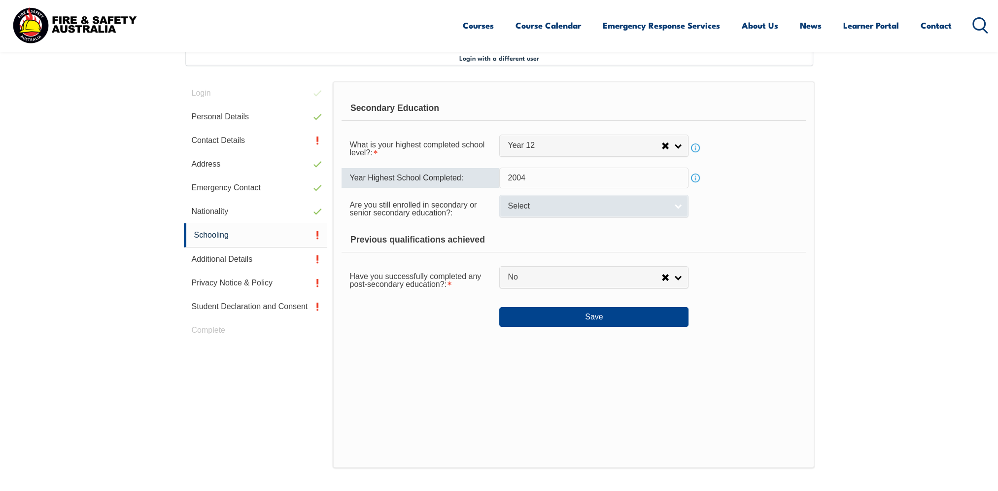
type input "2004"
click at [679, 209] on link "Select" at bounding box center [593, 206] width 189 height 22
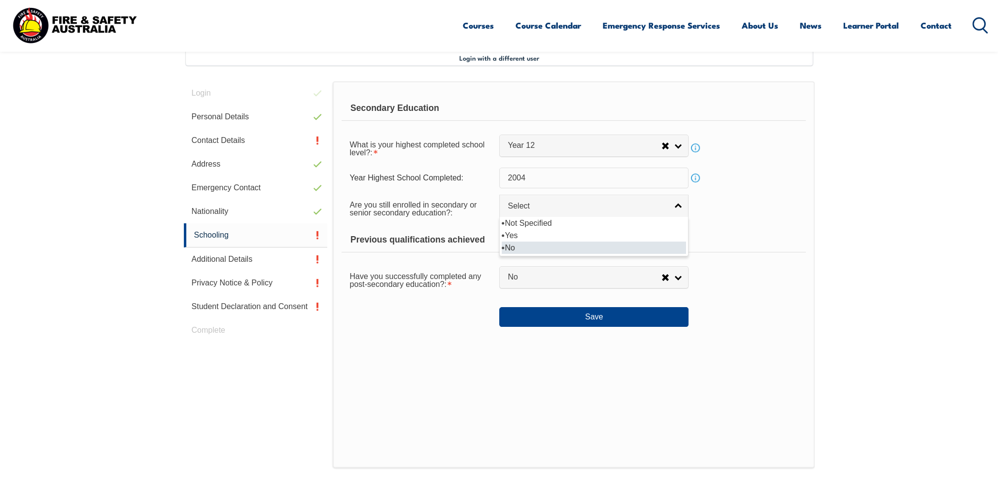
click at [617, 247] on li "No" at bounding box center [594, 248] width 184 height 12
select select "false"
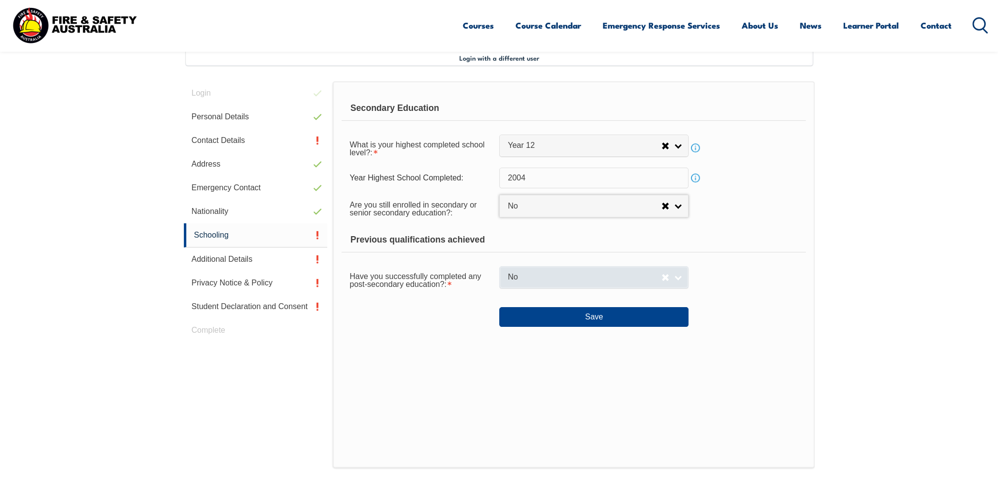
click at [680, 279] on link "No" at bounding box center [593, 277] width 189 height 22
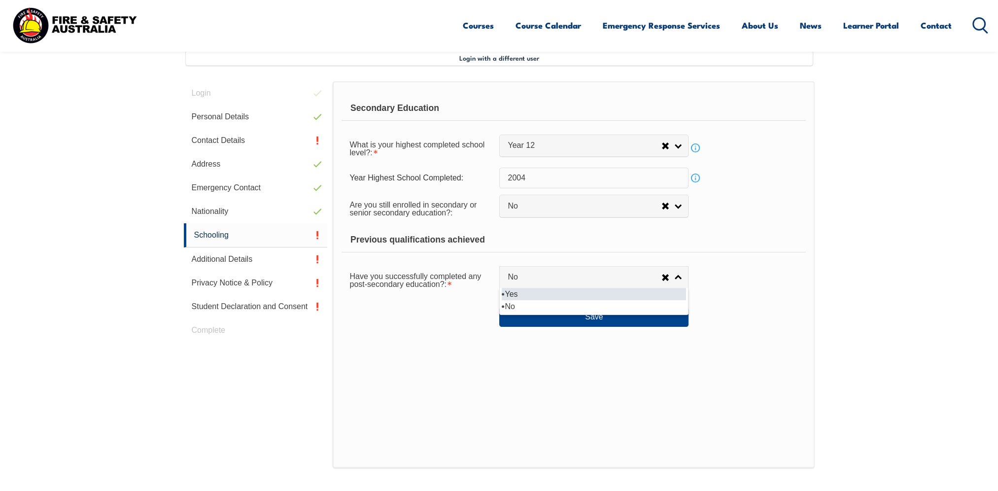
click at [601, 292] on li "Yes" at bounding box center [594, 294] width 184 height 12
select select "true"
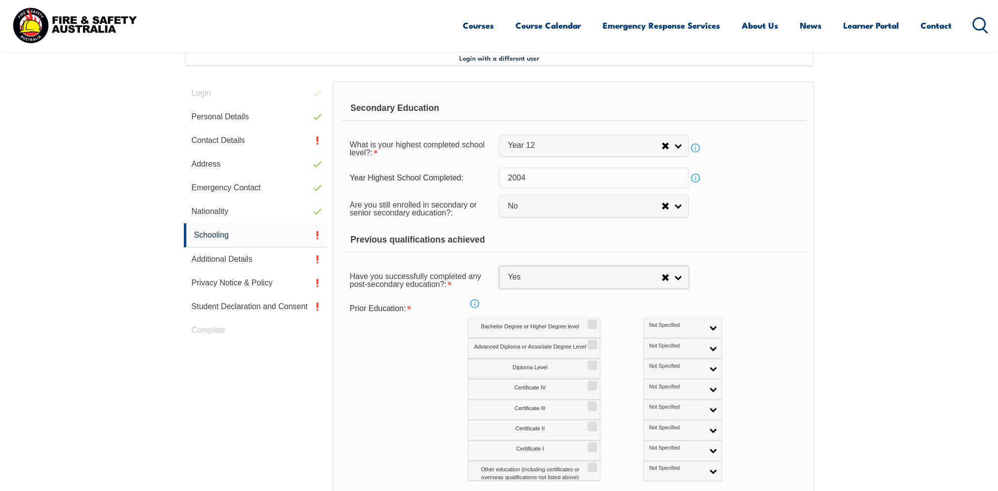
scroll to position [367, 0]
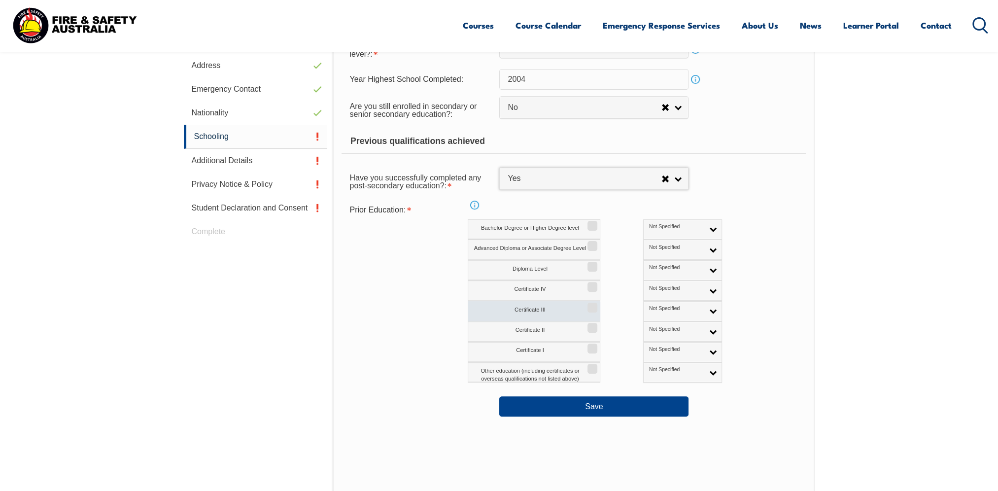
click at [594, 304] on input "Certificate III" at bounding box center [591, 304] width 6 height 1
checkbox input "true"
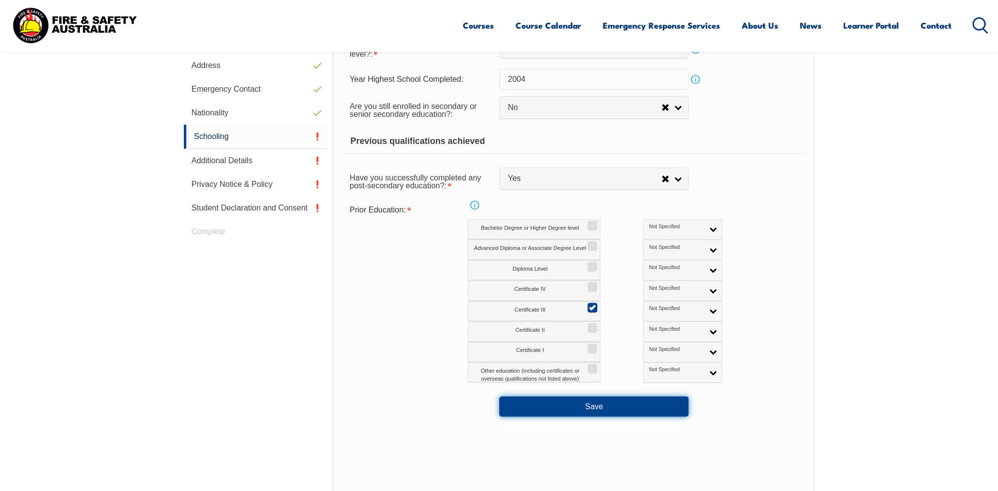
click at [599, 405] on button "Save" at bounding box center [593, 406] width 189 height 20
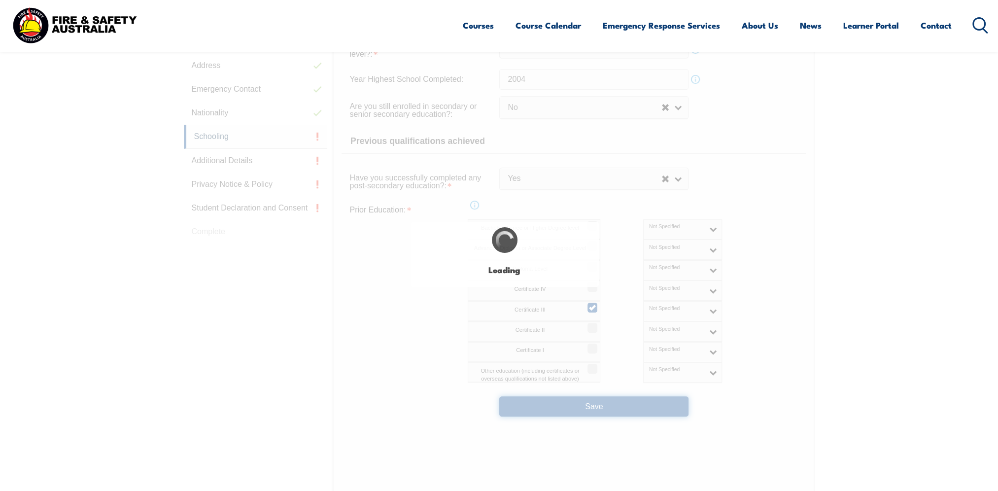
select select
select select "false"
select select "true"
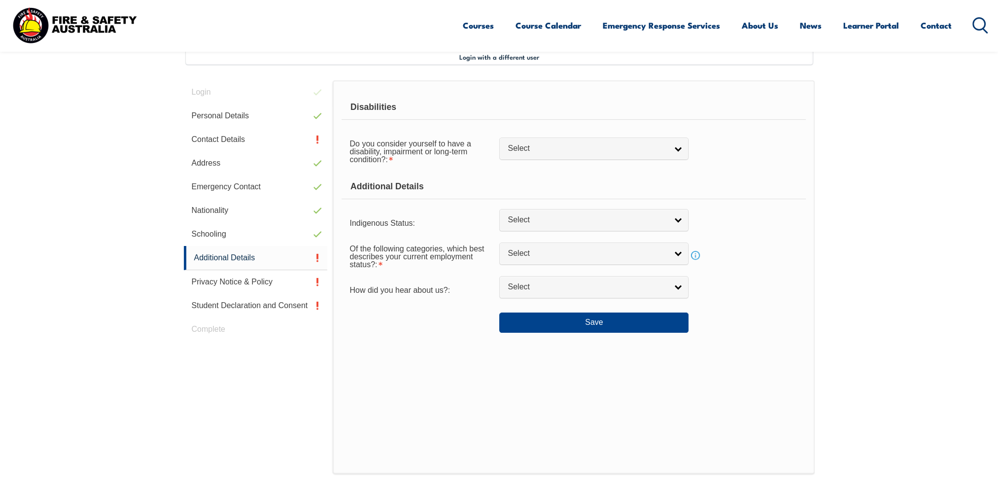
scroll to position [268, 0]
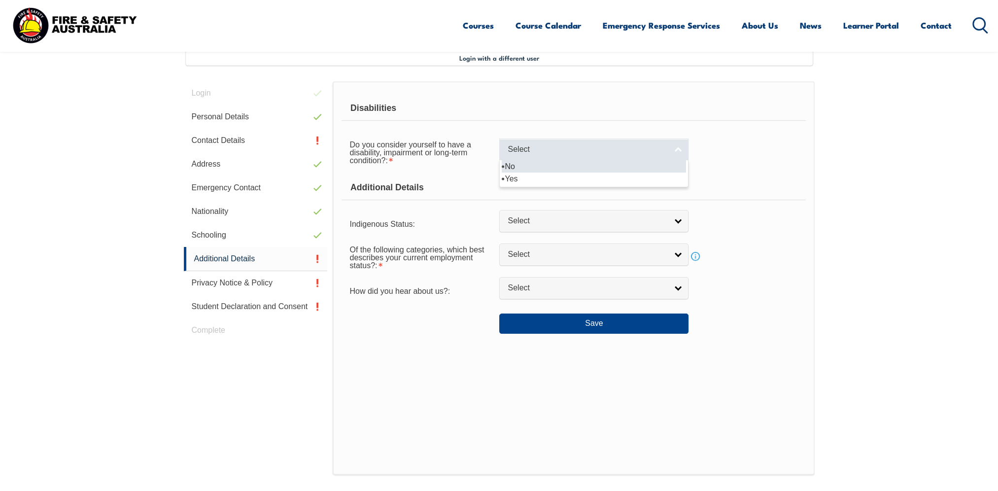
click at [678, 148] on link "Select" at bounding box center [593, 150] width 189 height 22
click at [571, 162] on li "No" at bounding box center [594, 166] width 184 height 12
select select "false"
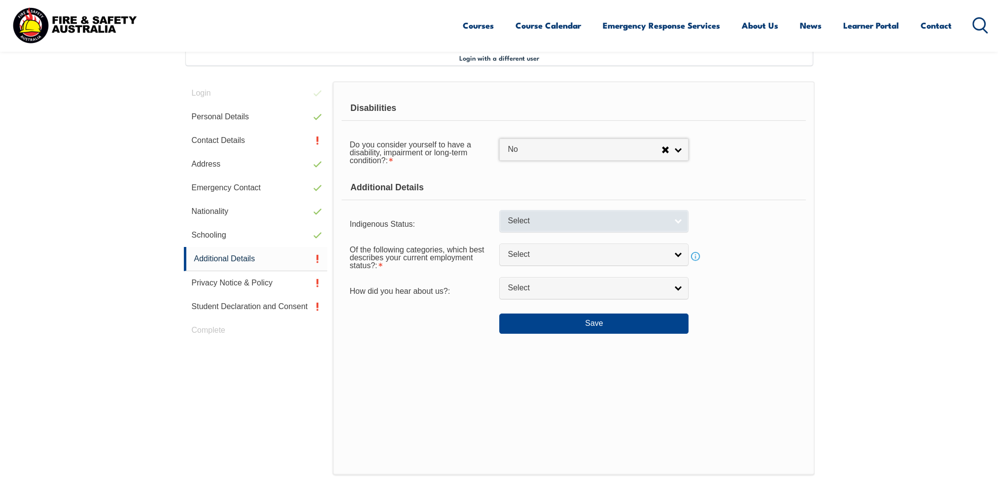
click at [680, 220] on link "Select" at bounding box center [593, 221] width 189 height 22
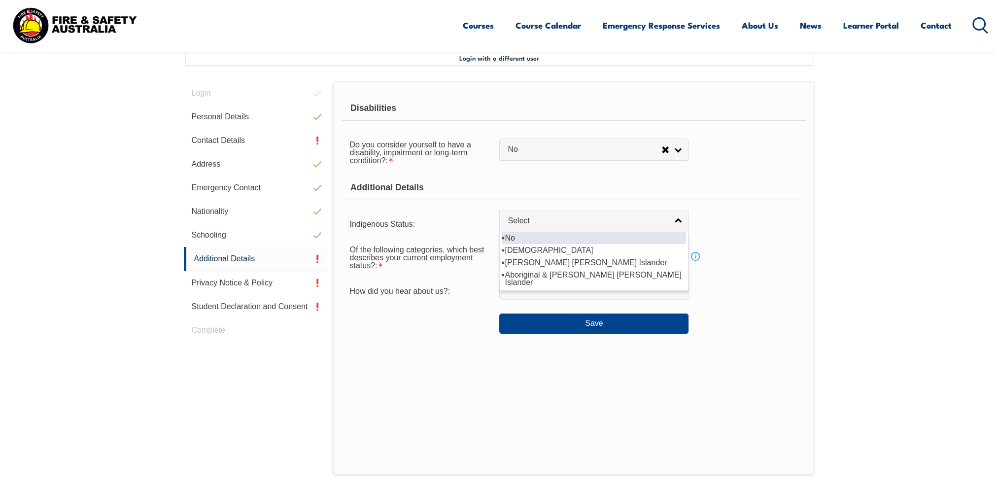
click at [523, 236] on li "No" at bounding box center [594, 238] width 184 height 12
select select "4"
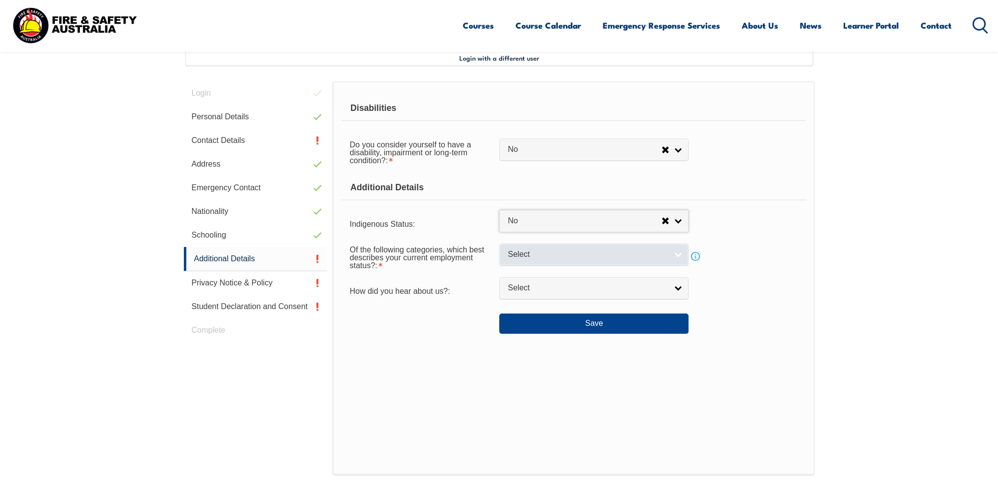
click at [675, 259] on link "Select" at bounding box center [593, 255] width 189 height 22
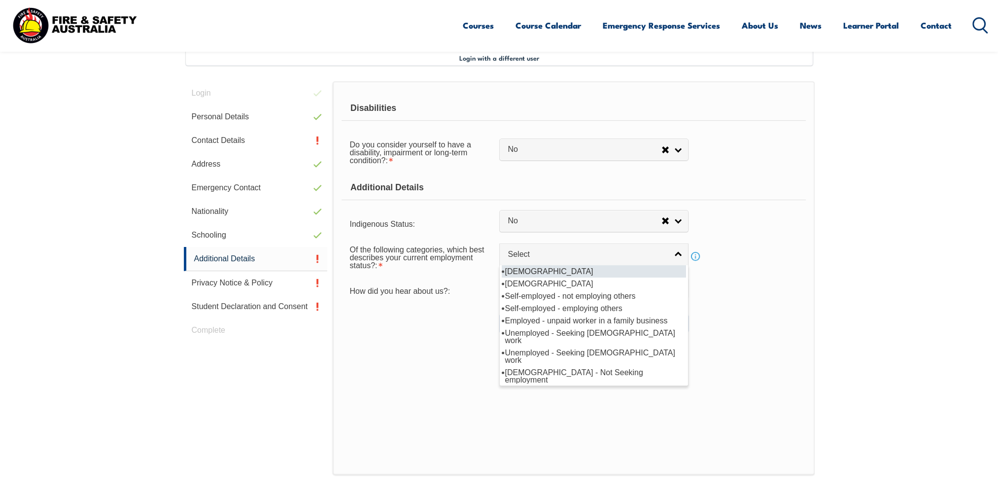
click at [617, 272] on li "[DEMOGRAPHIC_DATA]" at bounding box center [594, 271] width 184 height 12
select select "1"
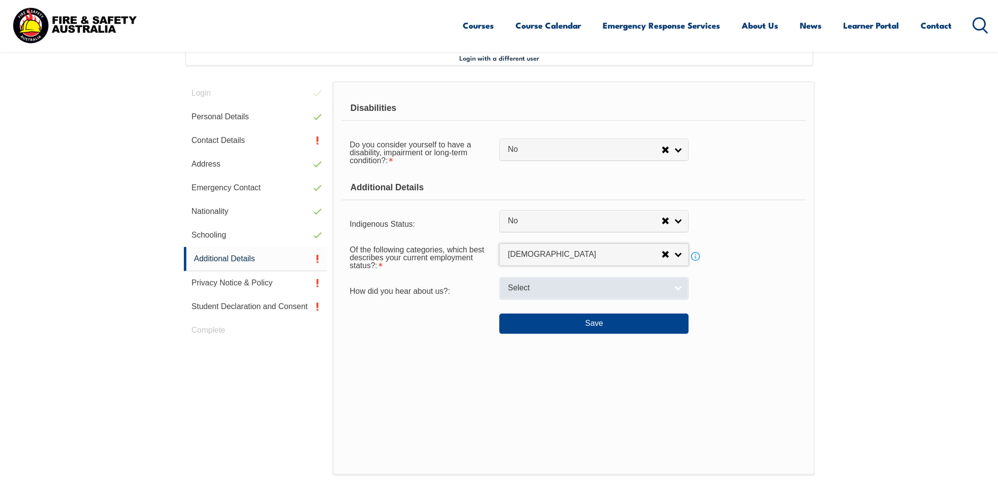
click at [675, 287] on link "Select" at bounding box center [593, 288] width 189 height 22
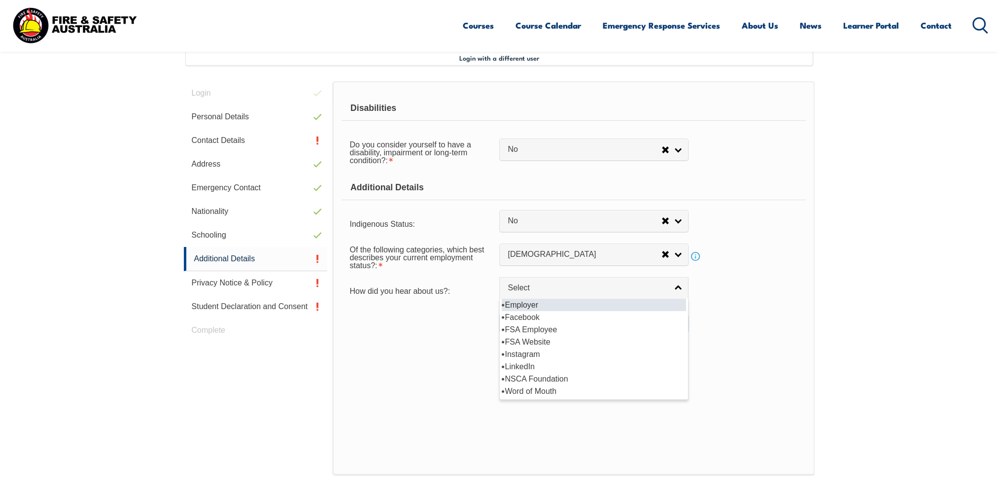
click at [600, 302] on li "Employer" at bounding box center [594, 305] width 184 height 12
select select "8019"
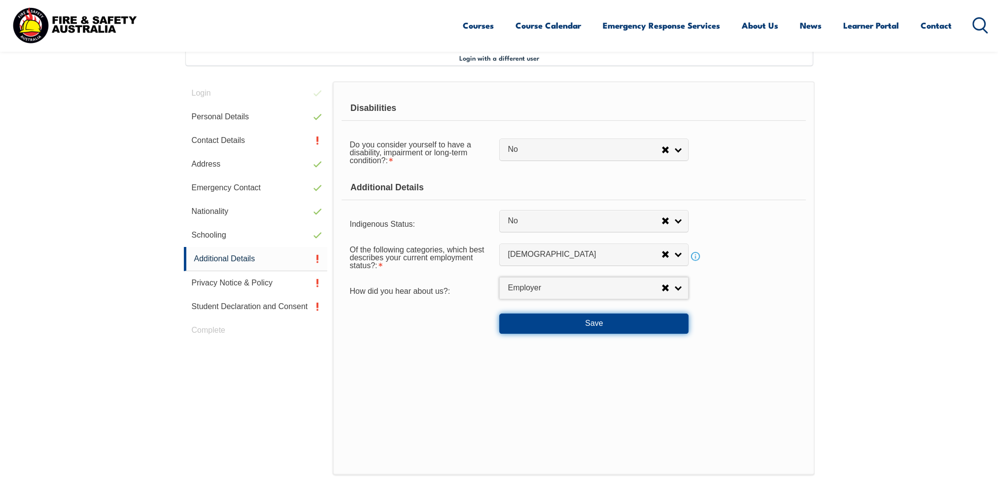
click at [592, 324] on button "Save" at bounding box center [593, 324] width 189 height 20
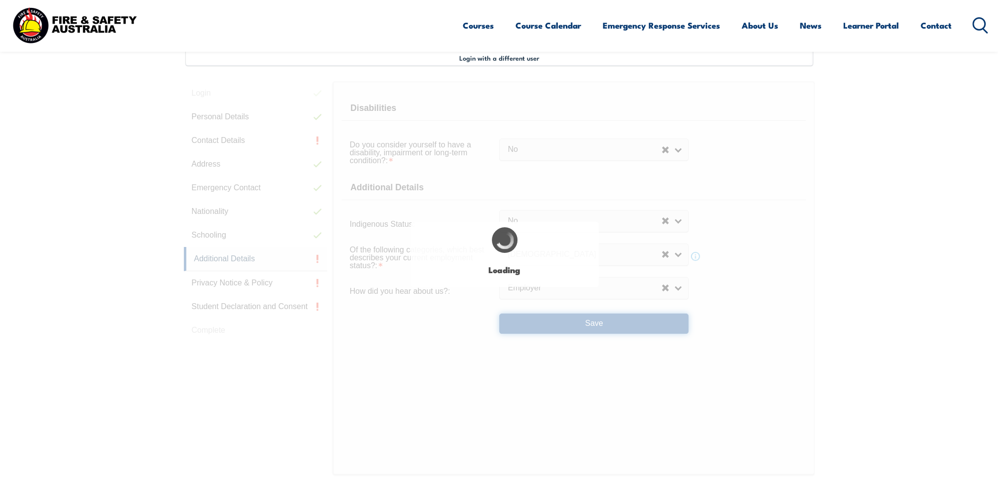
select select "false"
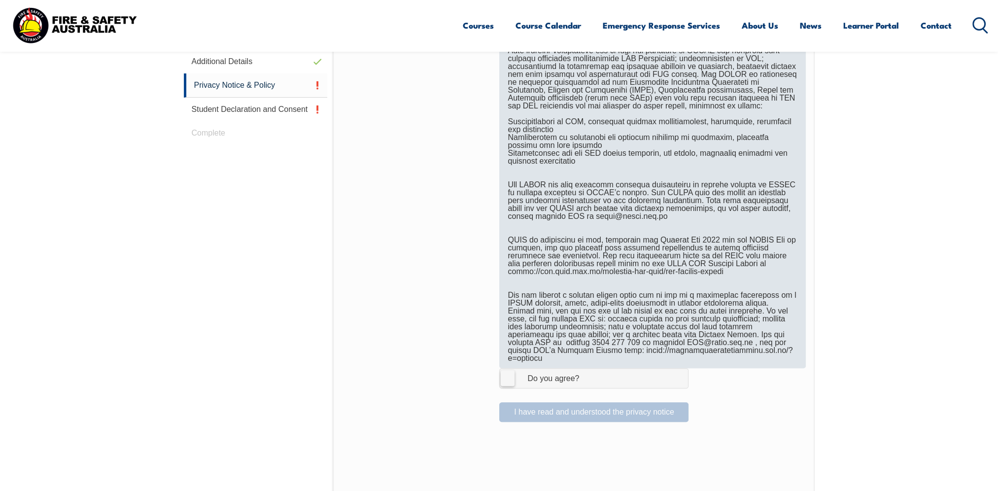
scroll to position [564, 0]
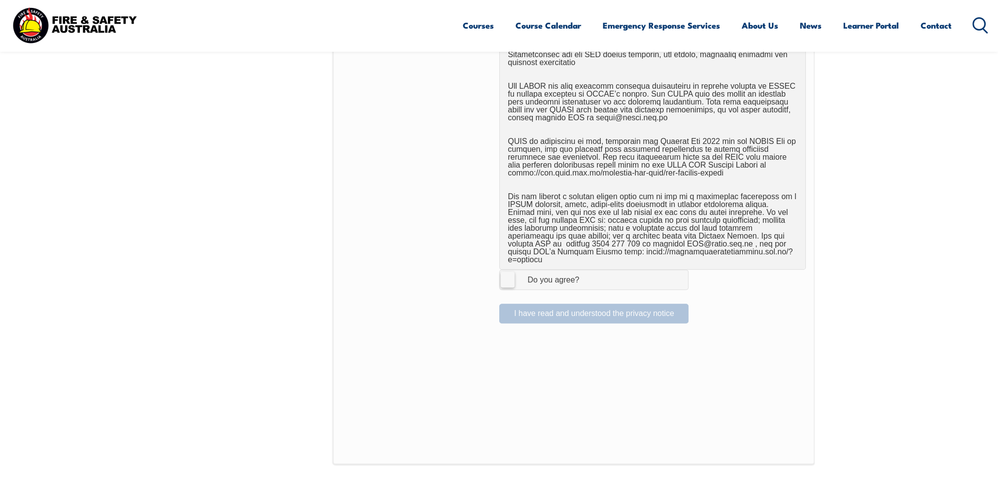
click at [507, 270] on label "I Agree Do you agree?" at bounding box center [593, 280] width 189 height 20
click at [587, 270] on input "I Agree Do you agree?" at bounding box center [595, 279] width 17 height 19
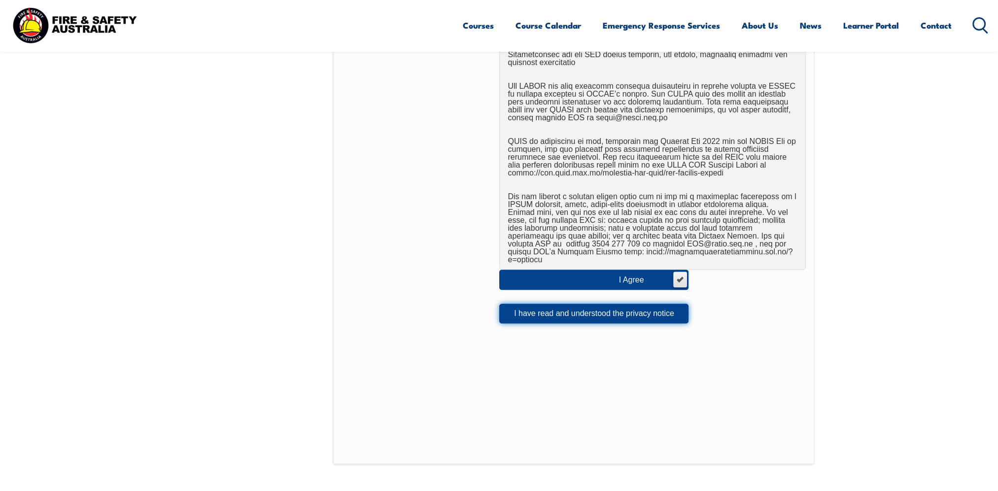
click at [598, 304] on button "I have read and understood the privacy notice" at bounding box center [593, 314] width 189 height 20
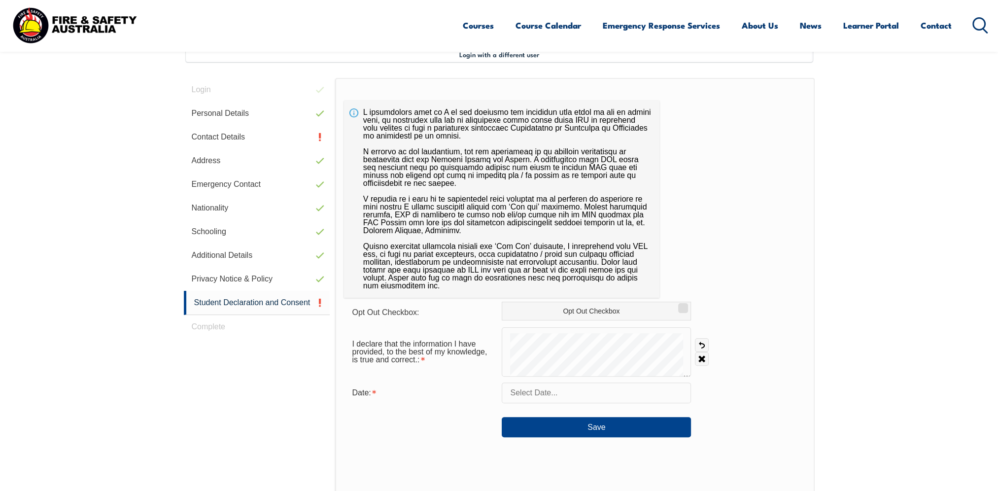
scroll to position [268, 0]
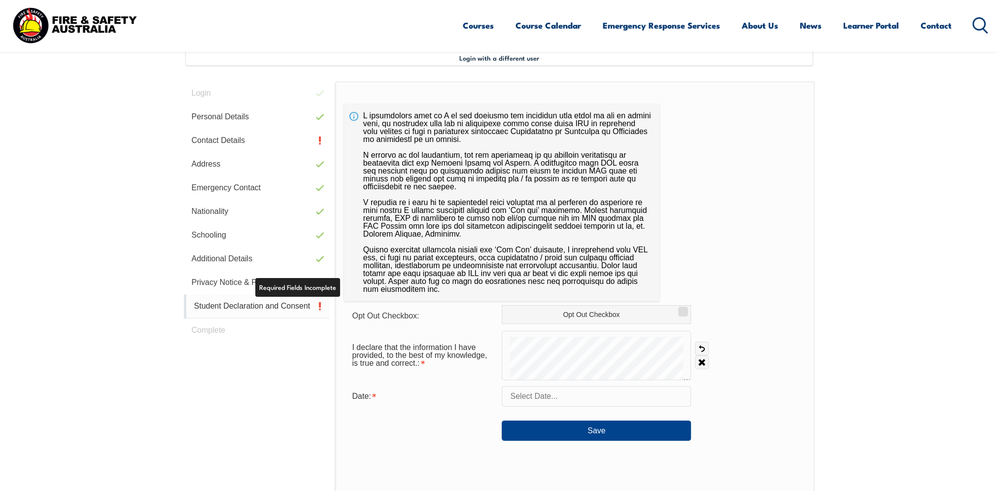
click at [304, 305] on link "Student Declaration and Consent" at bounding box center [257, 306] width 146 height 24
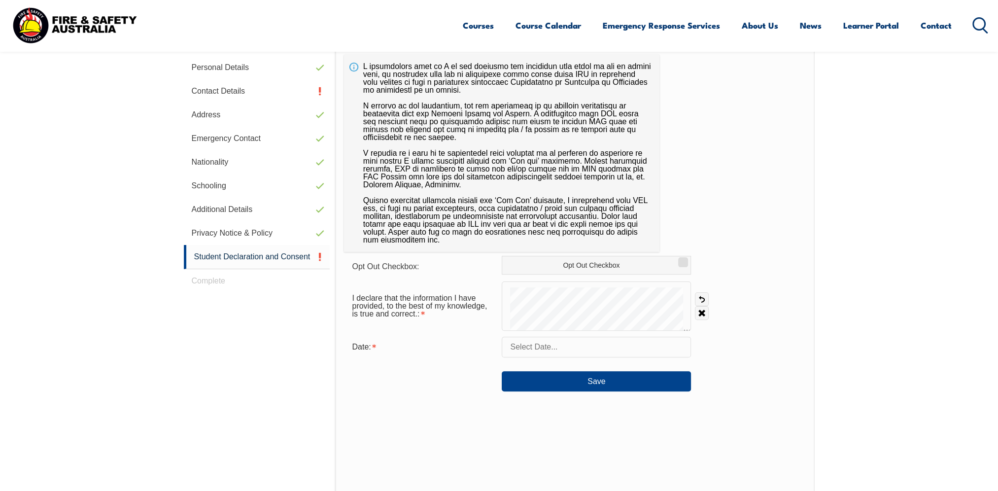
click at [570, 347] on input "text" at bounding box center [596, 347] width 189 height 21
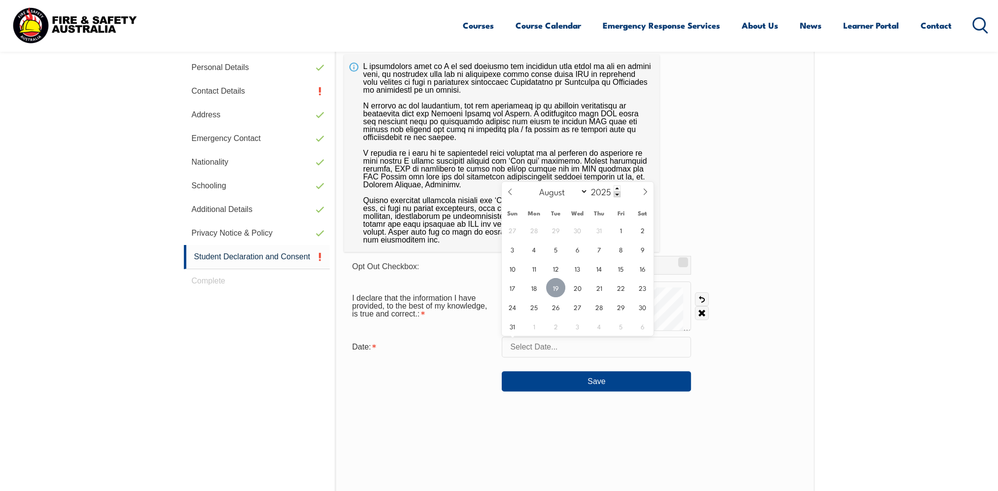
click at [558, 288] on span "19" at bounding box center [555, 287] width 19 height 19
type input "August 19, 2025"
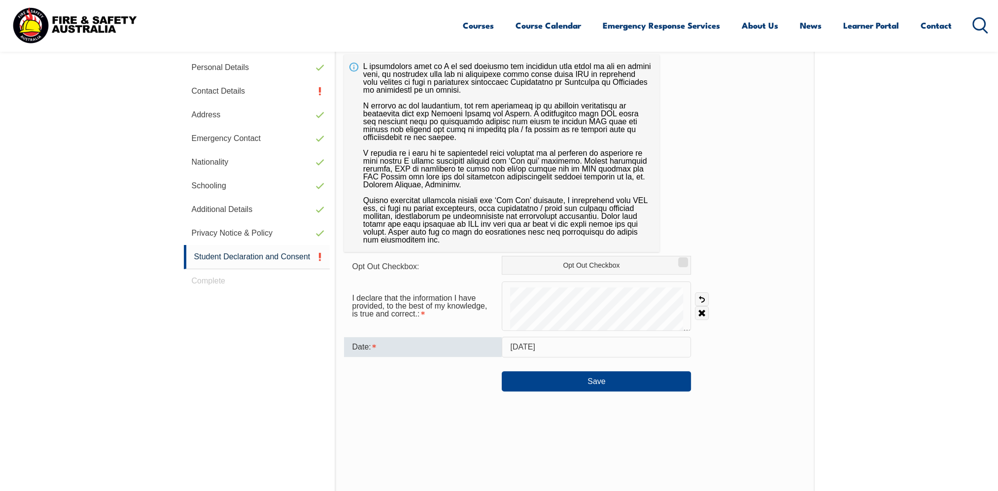
click at [741, 275] on form "Opt Out Checkbox: Opt Out Checkbox I declare that the information I have provid…" at bounding box center [574, 324] width 461 height 136
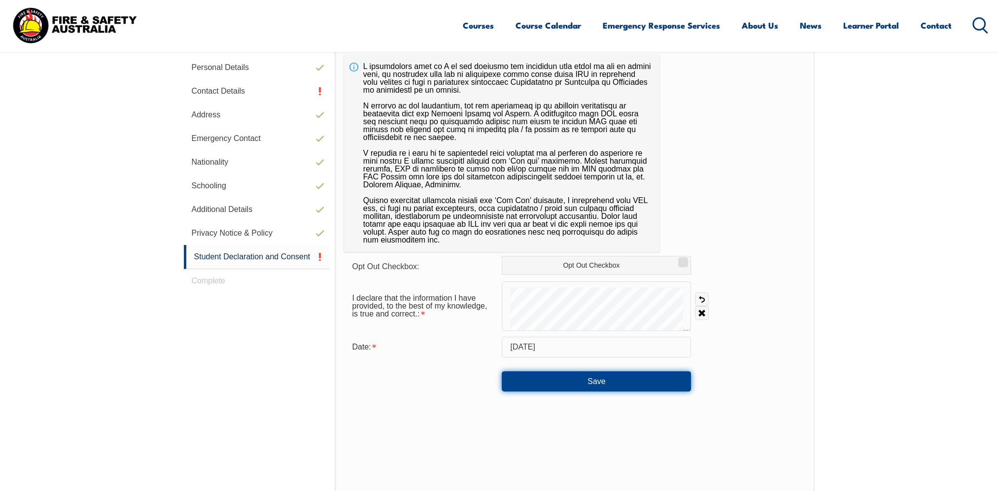
click at [590, 384] on button "Save" at bounding box center [596, 381] width 189 height 20
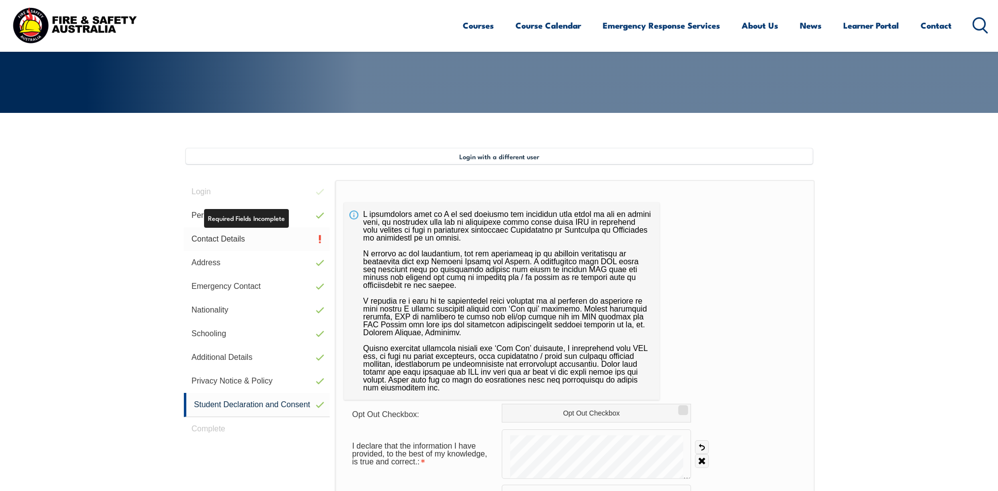
click at [247, 245] on link "Contact Details" at bounding box center [257, 239] width 146 height 24
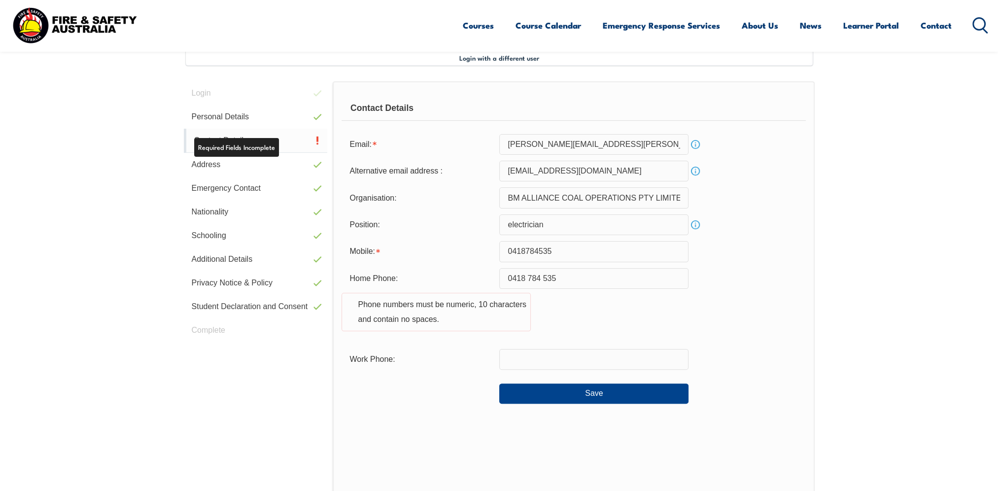
click at [272, 144] on link "Contact Details" at bounding box center [256, 141] width 144 height 24
click at [314, 136] on link "Contact Details" at bounding box center [256, 141] width 144 height 24
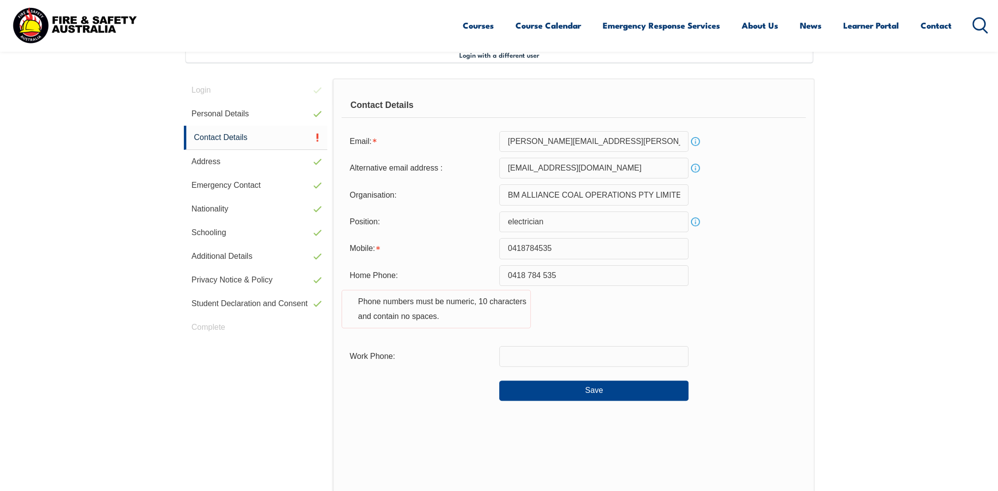
scroll to position [268, 0]
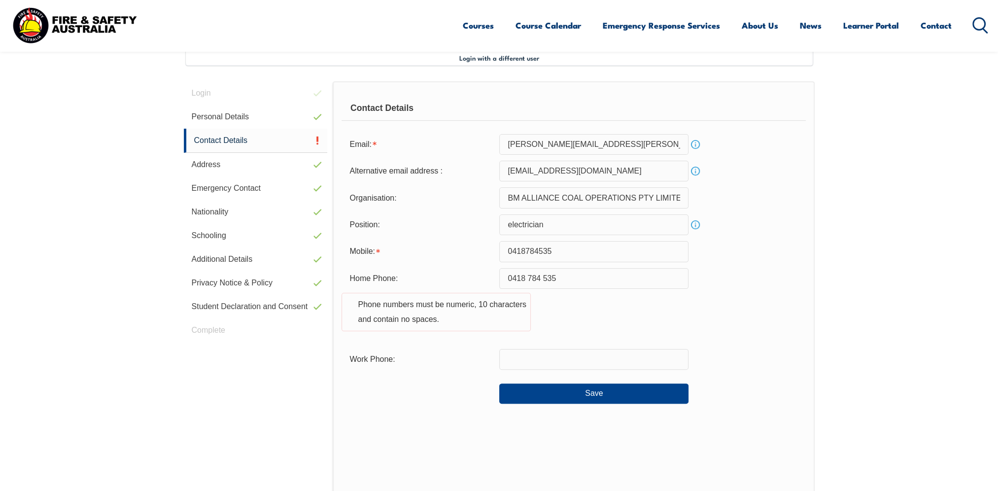
click at [576, 278] on input "0418 784 535" at bounding box center [593, 278] width 189 height 21
type input "0"
click at [585, 391] on button "Save" at bounding box center [593, 394] width 189 height 20
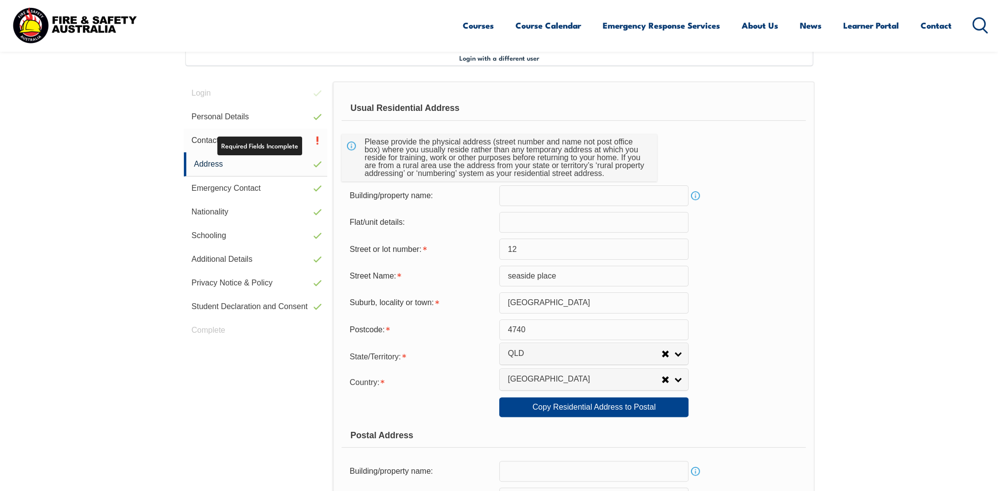
click at [233, 138] on link "Contact Details" at bounding box center [256, 141] width 144 height 24
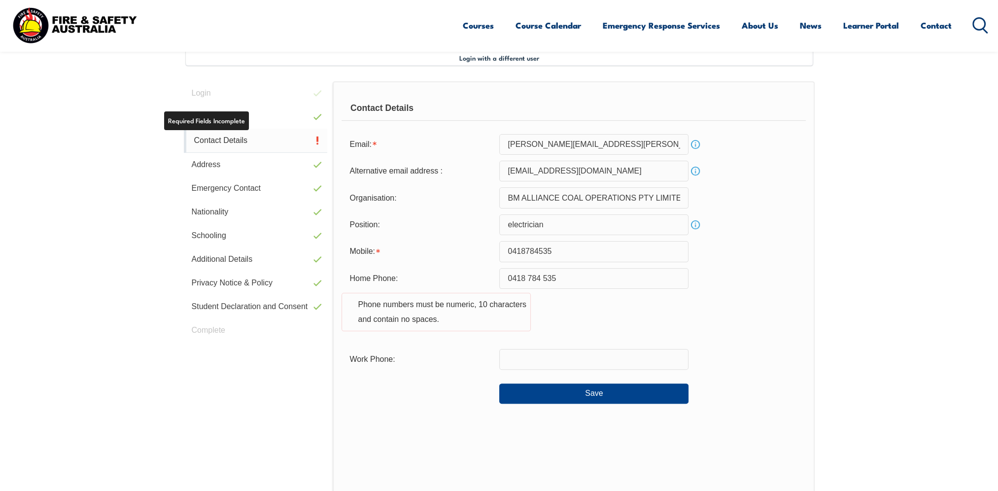
click at [233, 142] on link "Contact Details" at bounding box center [256, 141] width 144 height 24
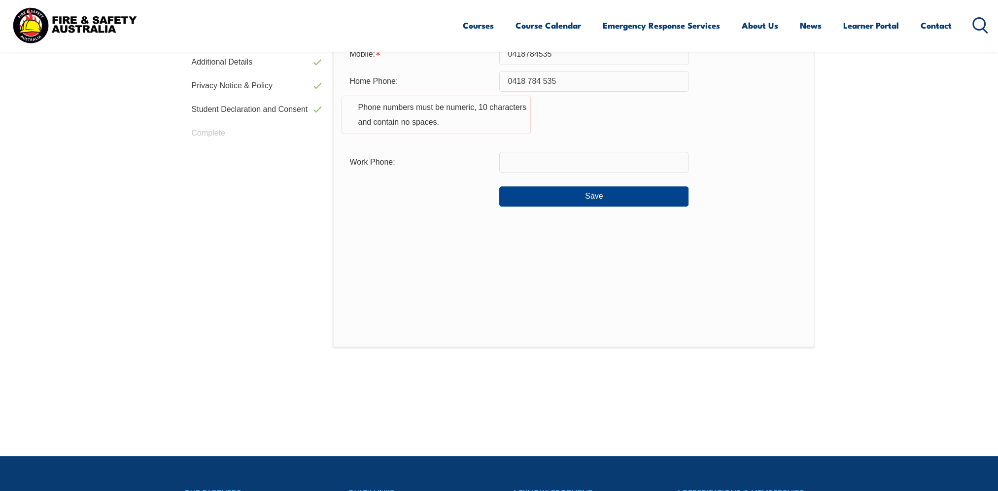
scroll to position [367, 0]
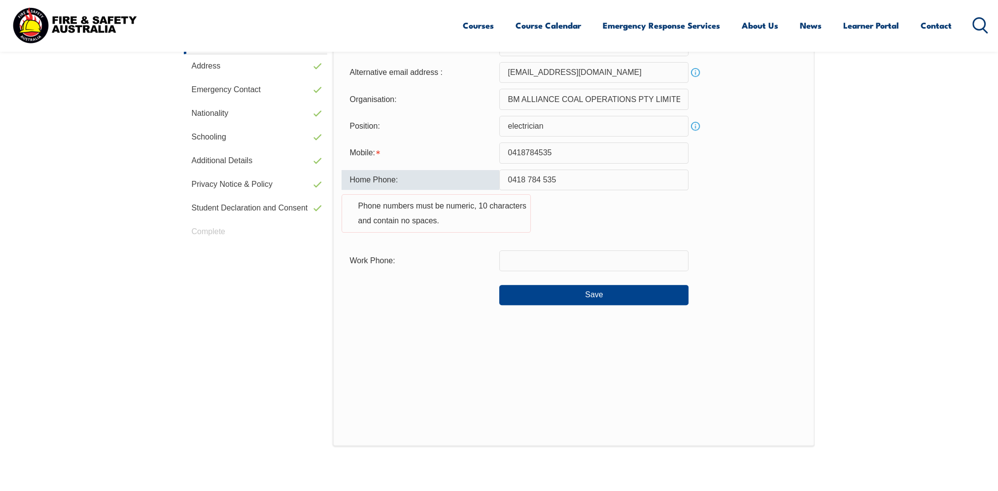
click at [528, 176] on input "0418 784 535" at bounding box center [593, 180] width 189 height 21
click at [541, 177] on input "0418784 535" at bounding box center [593, 180] width 189 height 21
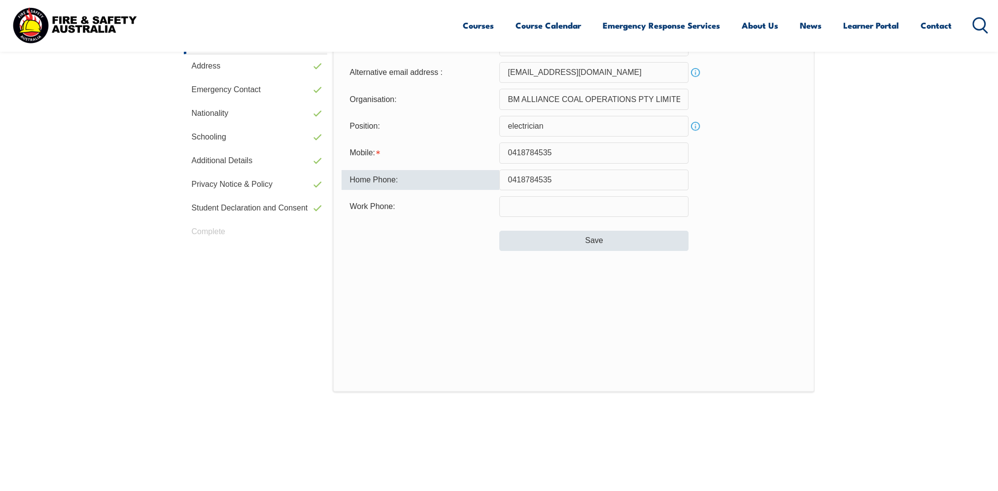
type input "0418784535"
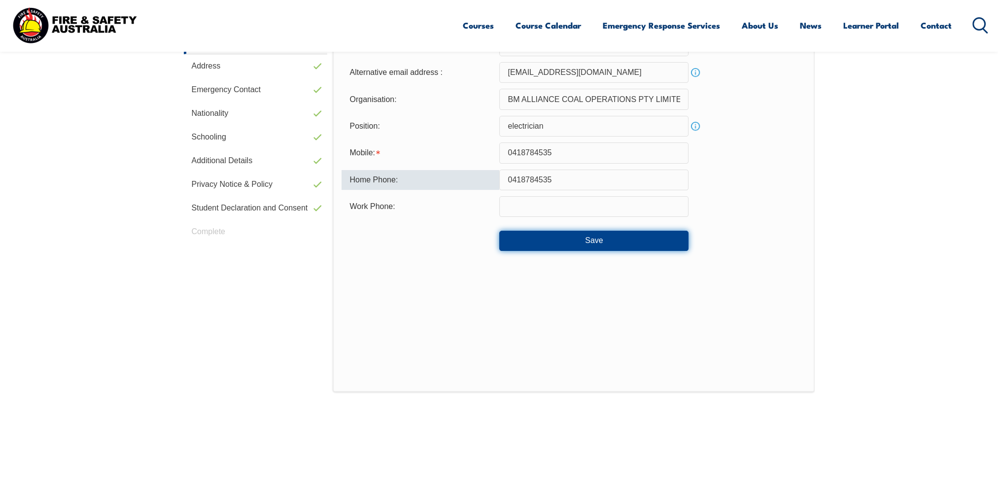
click at [579, 240] on button "Save" at bounding box center [593, 241] width 189 height 20
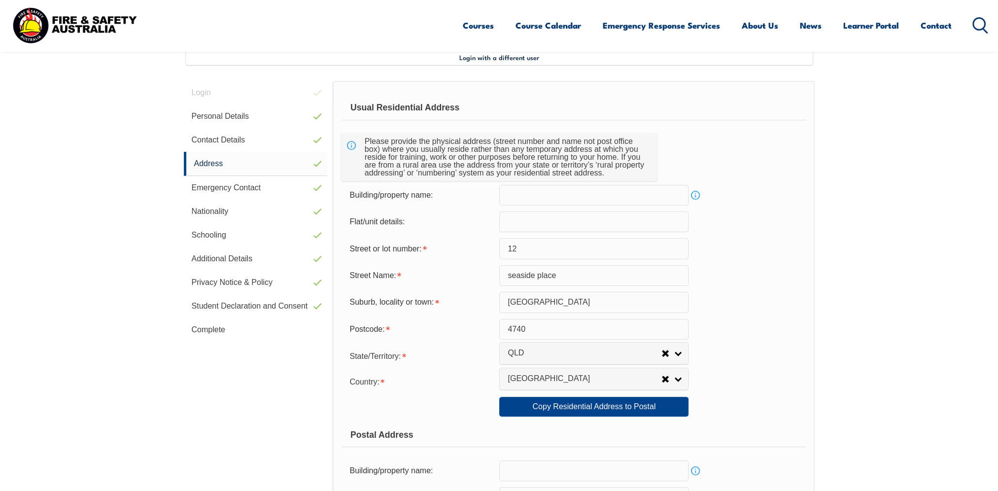
scroll to position [268, 0]
click at [229, 326] on link "Complete" at bounding box center [256, 330] width 144 height 24
